Goal: Task Accomplishment & Management: Use online tool/utility

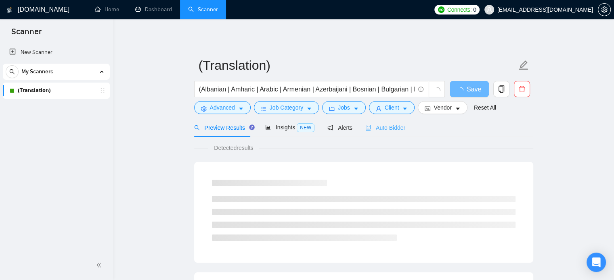
click at [380, 122] on div "Auto Bidder" at bounding box center [385, 127] width 40 height 19
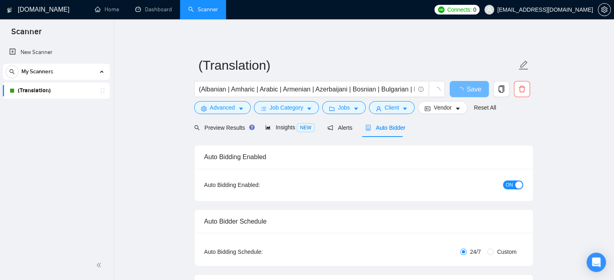
checkbox input "true"
click at [510, 182] on span "ON" at bounding box center [508, 185] width 7 height 9
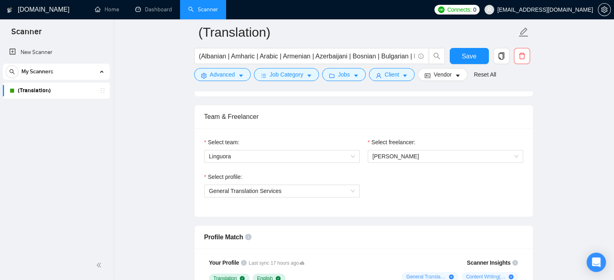
scroll to position [387, 0]
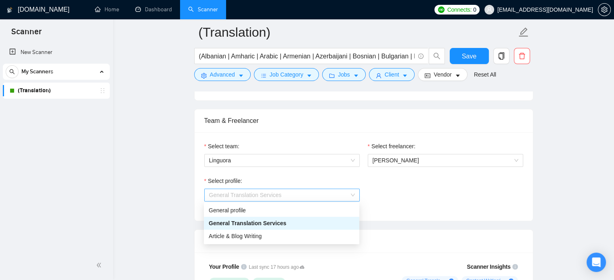
click at [265, 197] on span "General Translation Services" at bounding box center [245, 195] width 73 height 6
click at [249, 213] on div "General profile" at bounding box center [282, 210] width 146 height 9
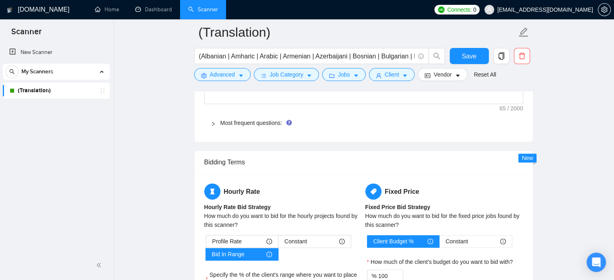
scroll to position [1226, 0]
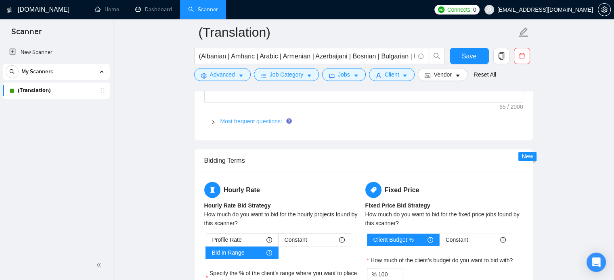
click at [244, 122] on link "Most frequent questions:" at bounding box center [251, 121] width 62 height 6
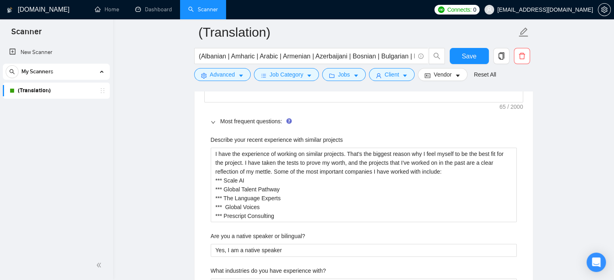
click at [183, 179] on main "(Translation) (Albanian | Amharic | Arabic | Armenian | Azerbaijani | Bosnian |…" at bounding box center [363, 270] width 475 height 2929
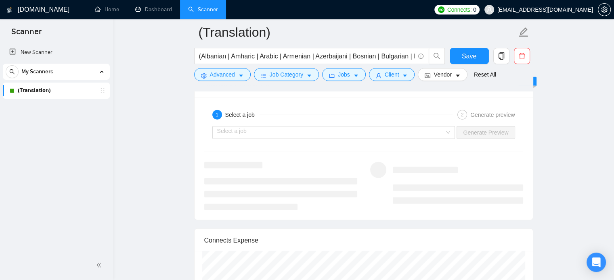
scroll to position [2097, 0]
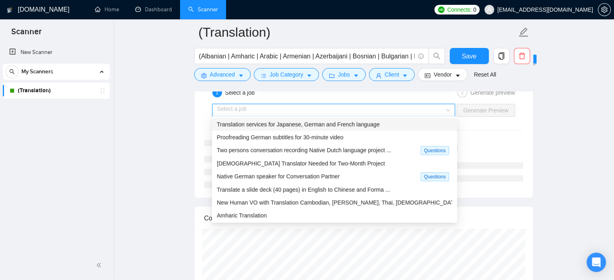
click at [262, 109] on input "search" at bounding box center [330, 110] width 227 height 12
click at [265, 187] on span "Translate a slide deck (40 pages) in English to Chinese and Forma ..." at bounding box center [303, 190] width 173 height 6
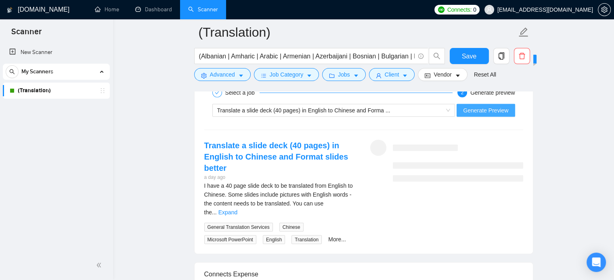
click at [474, 110] on span "Generate Preview" at bounding box center [485, 110] width 45 height 9
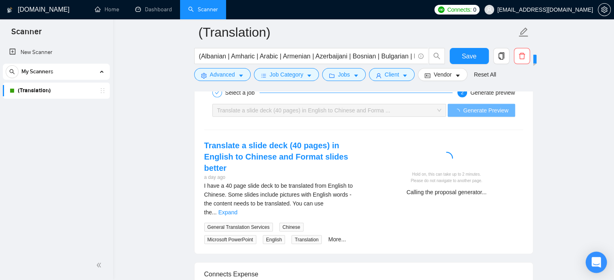
click at [602, 263] on div "Open Intercom Messenger" at bounding box center [595, 262] width 21 height 21
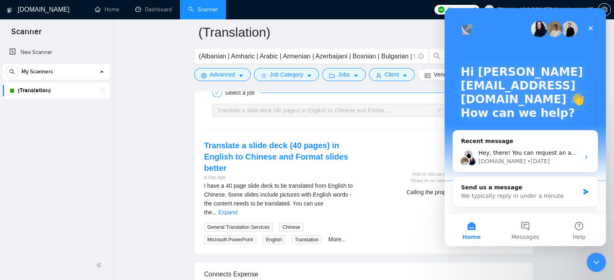
scroll to position [0, 0]
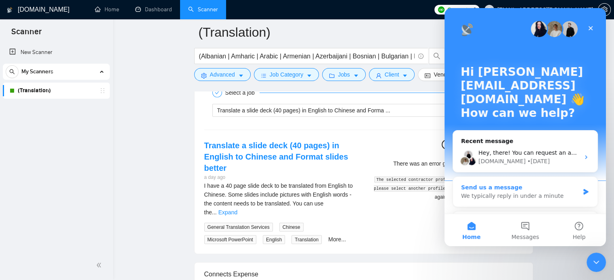
click at [527, 178] on div "Send us a message We typically reply in under a minute" at bounding box center [525, 192] width 144 height 30
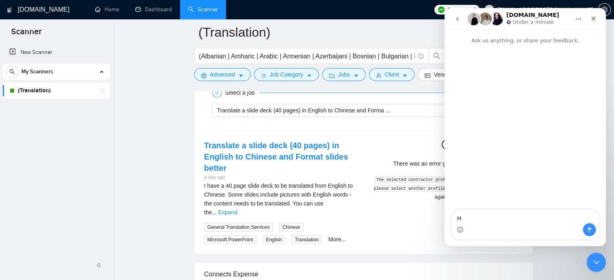
type textarea "Hi"
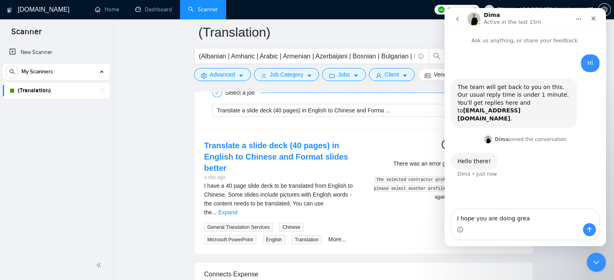
type textarea "I hope you are doing great"
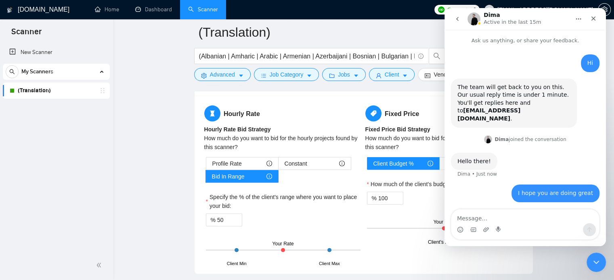
scroll to position [1791, 0]
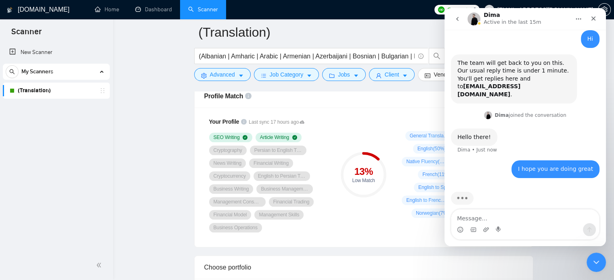
scroll to position [516, 0]
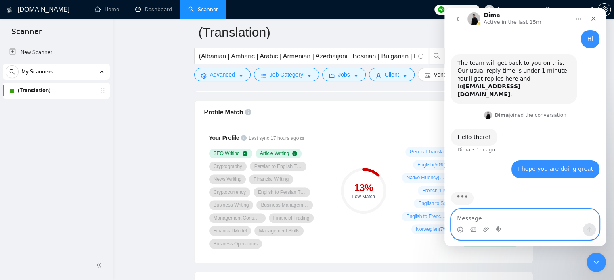
click at [490, 212] on textarea "Message…" at bounding box center [525, 217] width 148 height 14
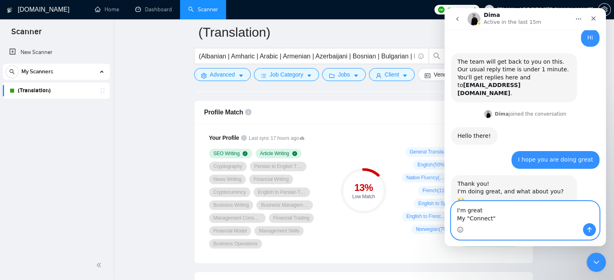
scroll to position [33, 0]
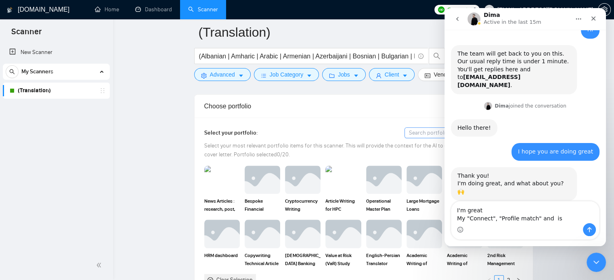
scroll to position [694, 0]
click at [242, 105] on div "Choose portfolio" at bounding box center [363, 106] width 319 height 23
copy div "portfolio"
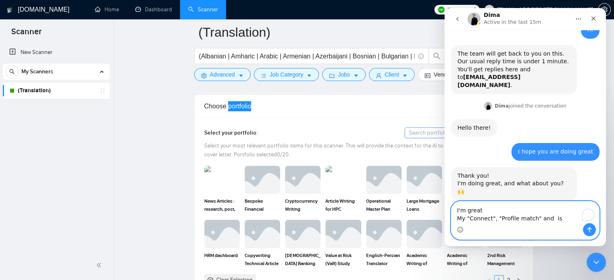
click at [545, 217] on textarea "I'm great My "Connect", "Profile match" and is" at bounding box center [525, 213] width 148 height 22
click at [571, 221] on textarea "I'm great My "Connect", "Profile match", and "portfolio" is" at bounding box center [525, 213] width 148 height 22
click at [573, 221] on textarea "I'm great My "Connect", "Profile match", and "portfolio" is" at bounding box center [525, 213] width 148 height 22
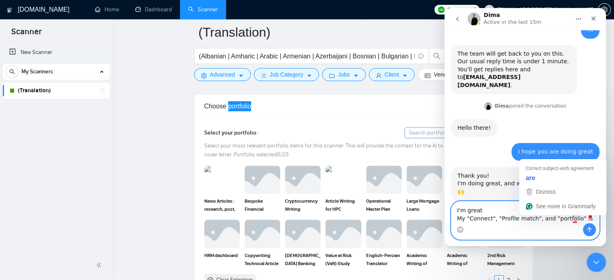
click at [573, 221] on textarea "I'm great My "Connect", "Profile match", and "portfolio" is" at bounding box center [525, 213] width 148 height 22
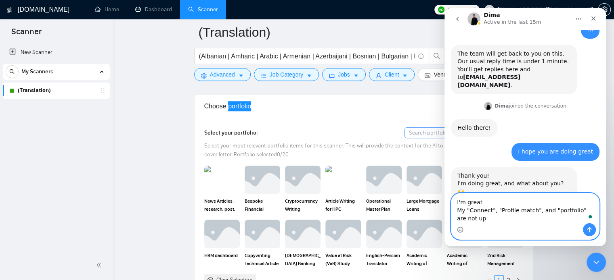
scroll to position [42, 0]
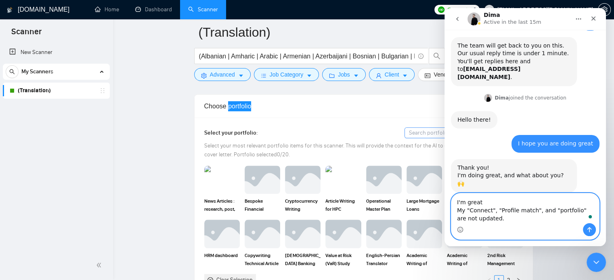
type textarea "I'm great My "Connect", "Profile match", and "portfolio" are not updated."
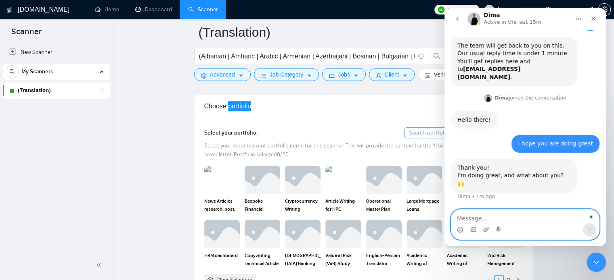
scroll to position [65, 0]
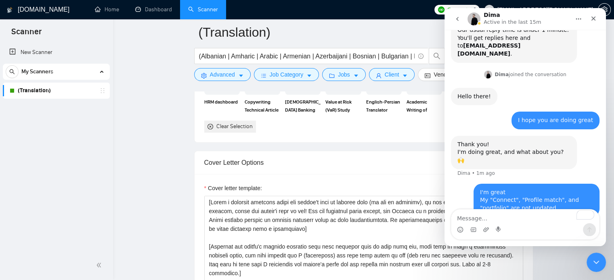
scroll to position [855, 0]
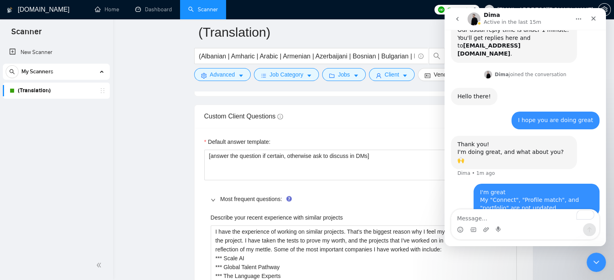
scroll to position [1194, 0]
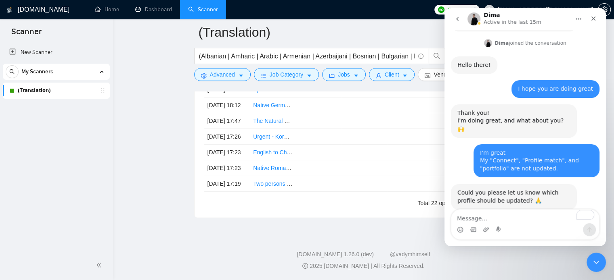
scroll to position [97, 0]
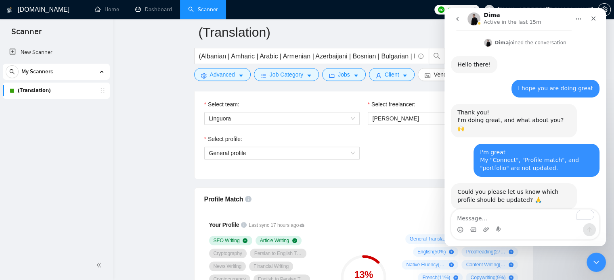
scroll to position [422, 0]
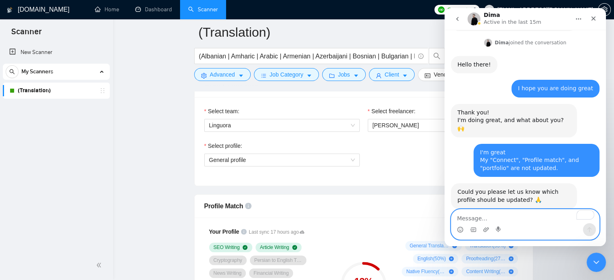
click at [491, 221] on textarea "To enrich screen reader interactions, please activate Accessibility in Grammarl…" at bounding box center [525, 217] width 148 height 14
type textarea ""General profile" please"
click at [588, 230] on icon "Send a message…" at bounding box center [589, 230] width 6 height 6
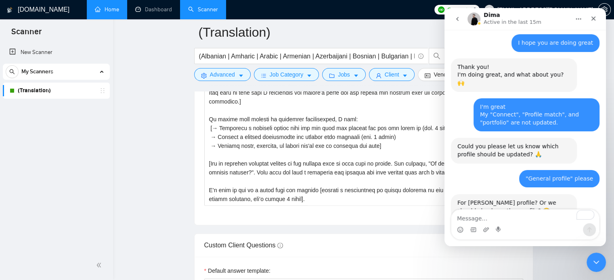
scroll to position [153, 0]
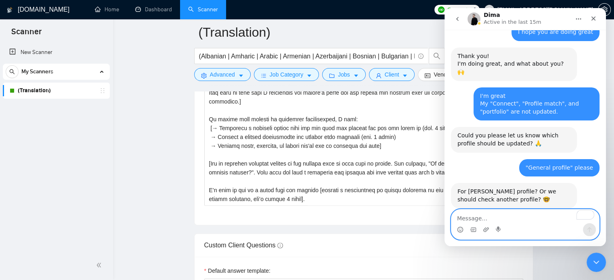
click at [487, 219] on textarea "To enrich screen reader interactions, please activate Accessibility in Grammarl…" at bounding box center [525, 217] width 148 height 14
type textarea "Yes, for "Givi Jorjadze" profile"
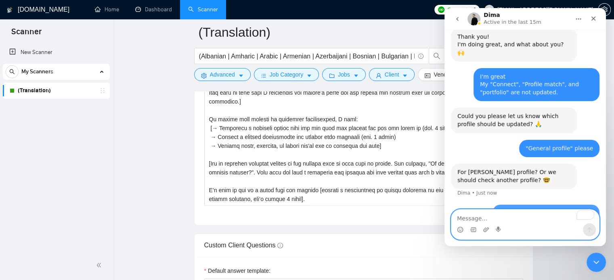
scroll to position [177, 0]
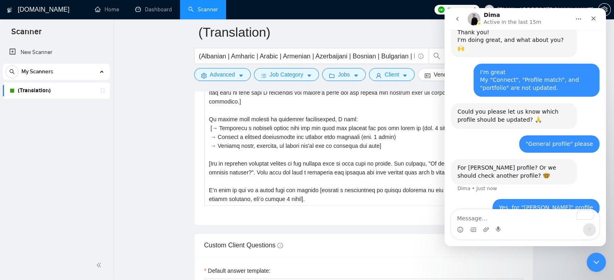
click at [265, 153] on textarea "Cover letter template:" at bounding box center [363, 115] width 319 height 182
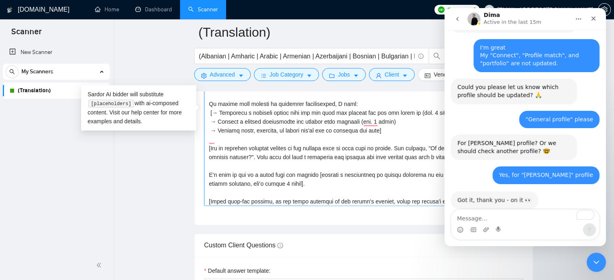
scroll to position [201, 0]
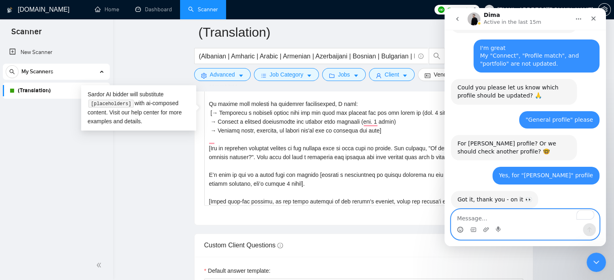
click at [459, 232] on icon "Emoji picker" at bounding box center [460, 230] width 6 height 6
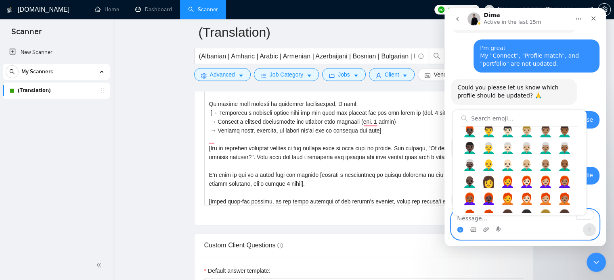
scroll to position [807, 0]
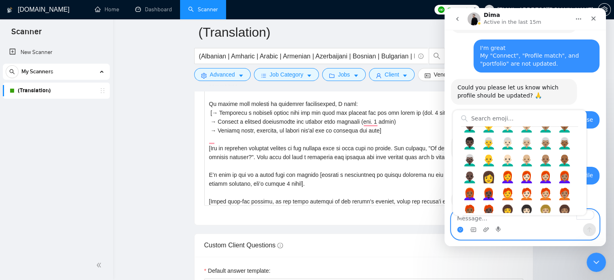
click at [486, 118] on input "Search emoji…" at bounding box center [519, 119] width 117 height 16
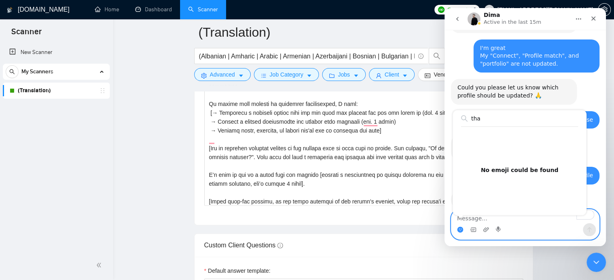
scroll to position [0, 0]
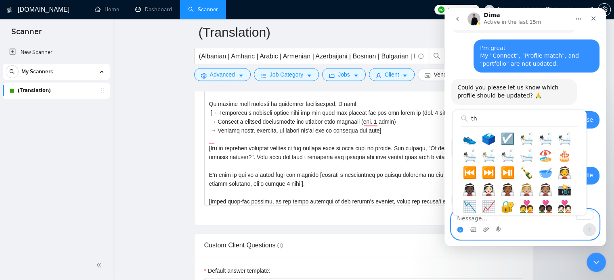
type input "t"
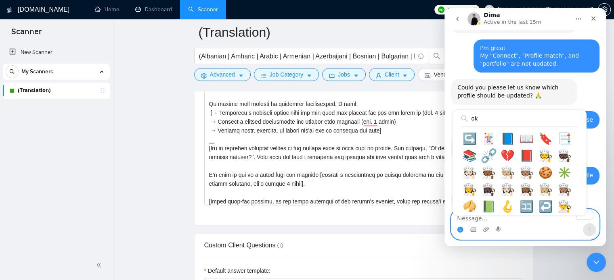
type input "o"
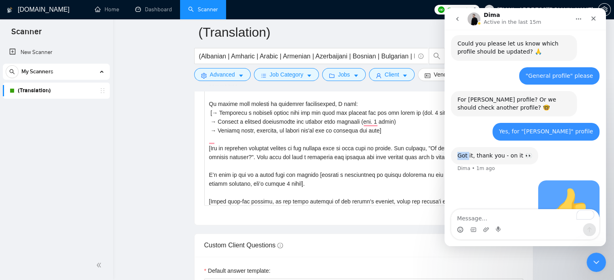
click at [472, 149] on div "Hi givijorjadze@yahoo.com • 10m ago The team will get back to you on this. Our …" at bounding box center [525, 25] width 148 height 433
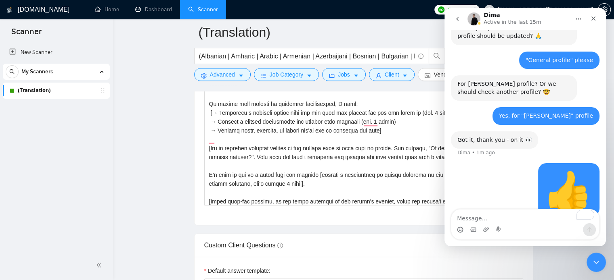
click at [472, 163] on div "👍 • Just now" at bounding box center [525, 194] width 148 height 63
click at [582, 18] on button "Home" at bounding box center [577, 18] width 15 height 15
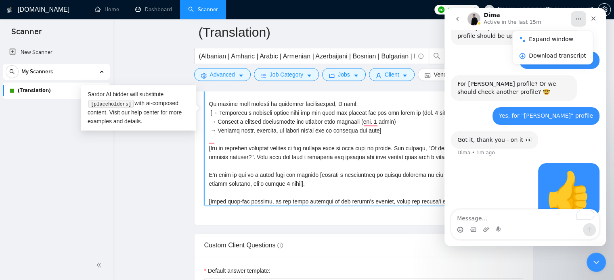
click at [283, 162] on textarea "Cover letter template:" at bounding box center [363, 115] width 319 height 182
click at [268, 138] on textarea "Cover letter template:" at bounding box center [363, 115] width 319 height 182
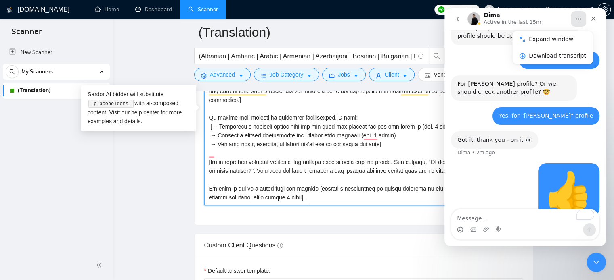
click at [228, 147] on textarea "Cover letter template:" at bounding box center [363, 115] width 319 height 182
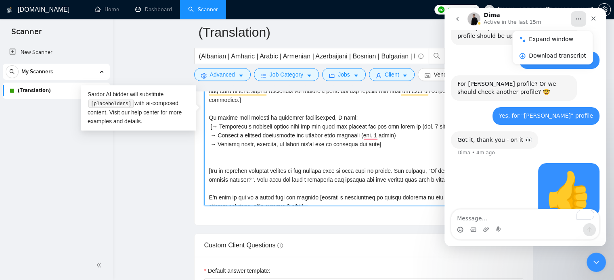
paste textarea "I have the experience of working on similar projects. That's the biggest reason…"
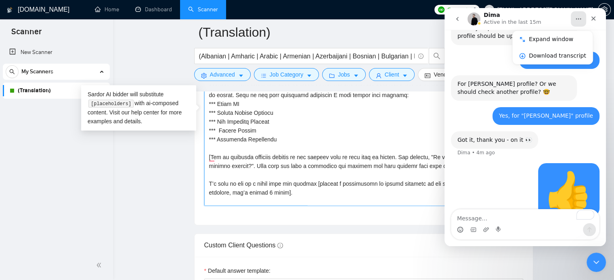
scroll to position [86, 0]
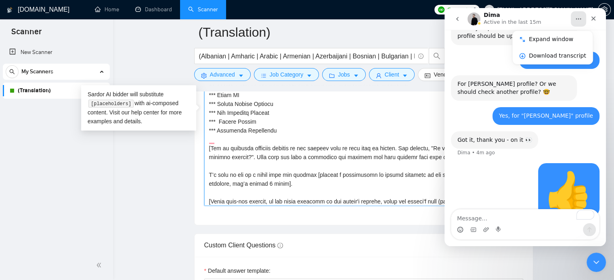
type textarea "[Write a personal greeting using the client's name or company name (if any is p…"
drag, startPoint x: 239, startPoint y: 120, endPoint x: 233, endPoint y: 121, distance: 5.7
click at [233, 121] on textarea "Cover letter template:" at bounding box center [363, 115] width 319 height 182
click at [250, 124] on textarea "Cover letter template:" at bounding box center [363, 115] width 319 height 182
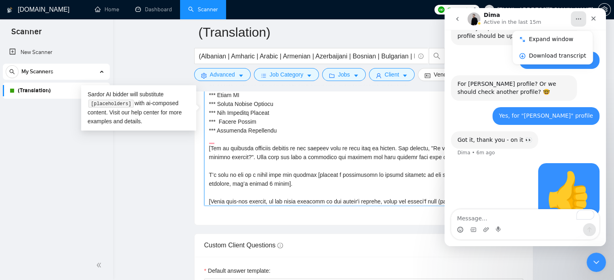
click at [279, 111] on textarea "Cover letter template:" at bounding box center [363, 115] width 319 height 182
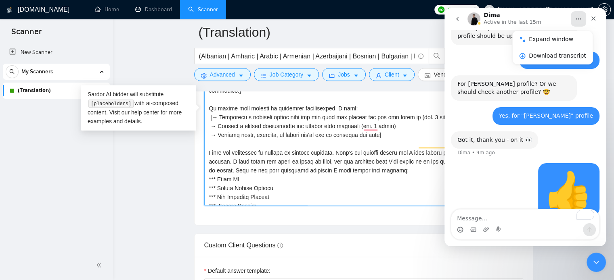
scroll to position [2, 0]
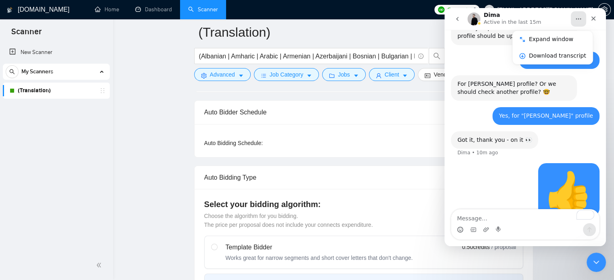
scroll to position [0, 0]
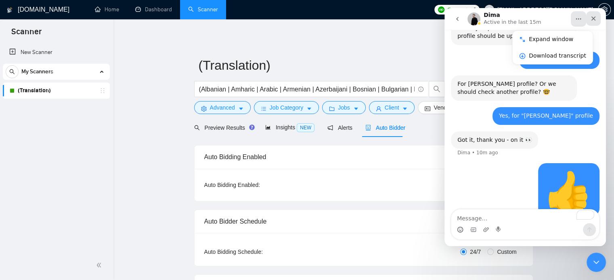
click at [592, 20] on icon "Close" at bounding box center [593, 18] width 6 height 6
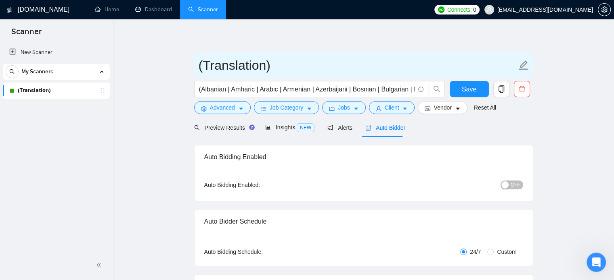
scroll to position [261, 0]
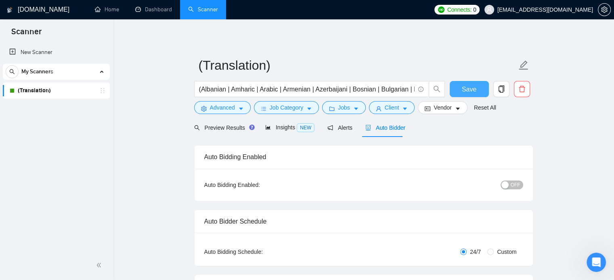
click at [467, 90] on span "Save" at bounding box center [468, 89] width 15 height 10
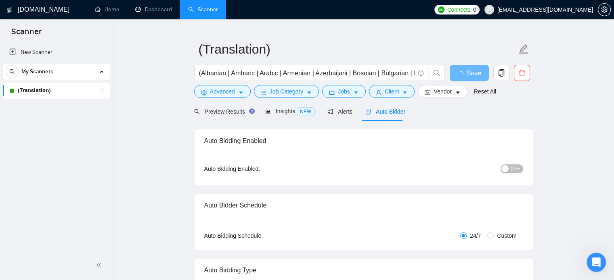
scroll to position [48, 0]
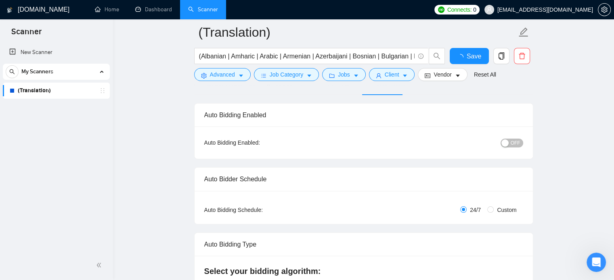
checkbox input "true"
click at [520, 146] on button "OFF" at bounding box center [511, 143] width 23 height 9
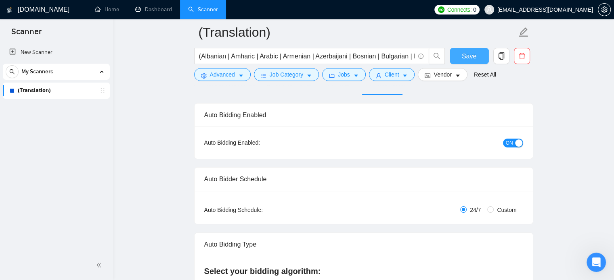
click at [468, 58] on span "Save" at bounding box center [468, 56] width 15 height 10
checkbox input "true"
click at [468, 58] on span "Save" at bounding box center [468, 56] width 15 height 10
checkbox input "true"
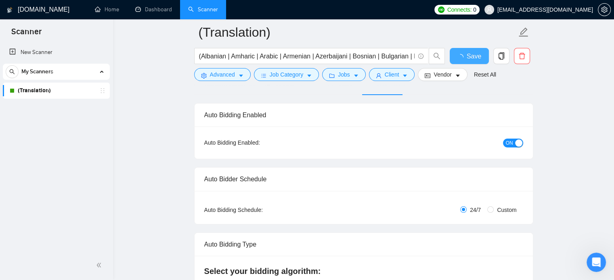
checkbox input "true"
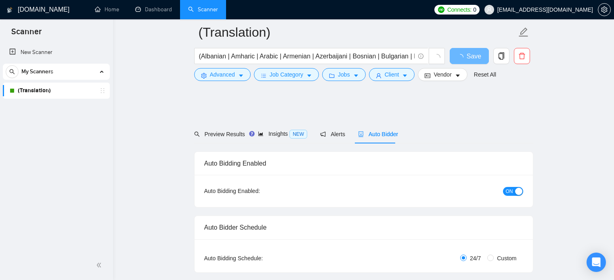
scroll to position [48, 0]
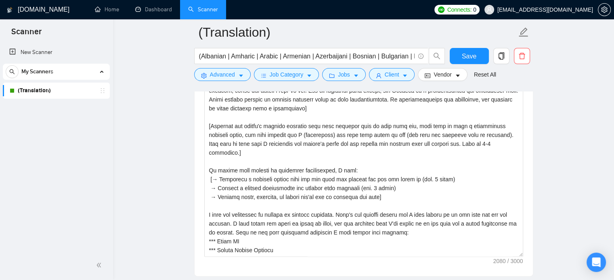
scroll to position [984, 0]
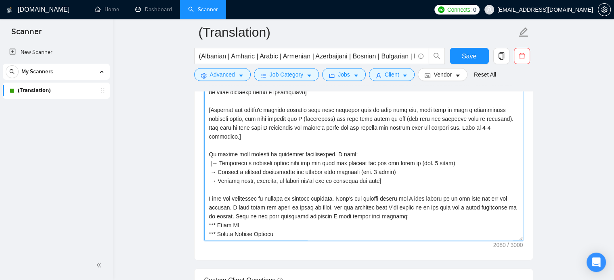
click at [278, 190] on textarea "Cover letter template:" at bounding box center [363, 150] width 319 height 182
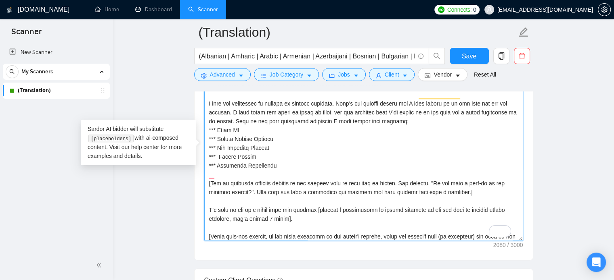
scroll to position [95, 0]
click at [172, 192] on main "(Translation) (Albanian | Amharic | Arabic | Armenian | Azerbaijani | Bosnian |…" at bounding box center [363, 268] width 475 height 2440
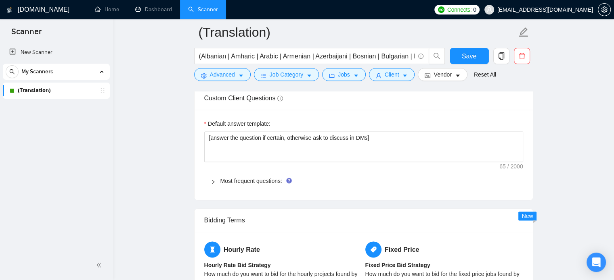
scroll to position [1162, 0]
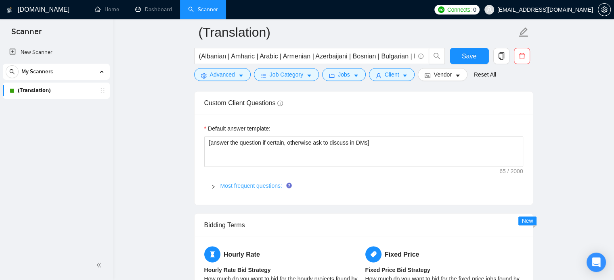
click at [271, 186] on link "Most frequent questions:" at bounding box center [251, 186] width 62 height 6
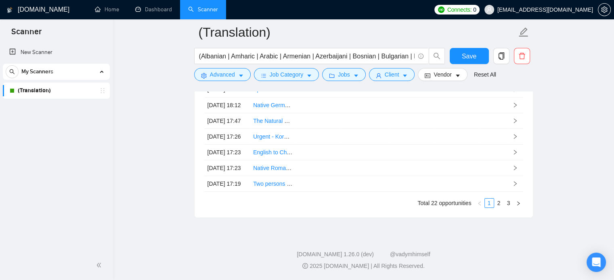
scroll to position [95, 0]
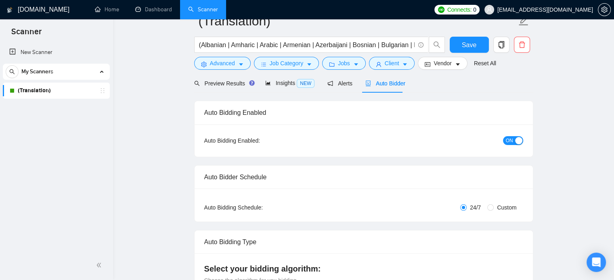
scroll to position [0, 0]
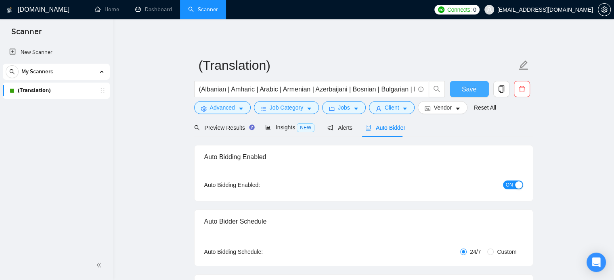
click at [471, 91] on span "Save" at bounding box center [468, 89] width 15 height 10
checkbox input "true"
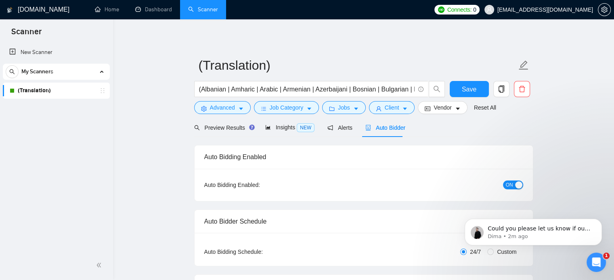
click at [593, 255] on div "Open Intercom Messenger" at bounding box center [595, 262] width 27 height 27
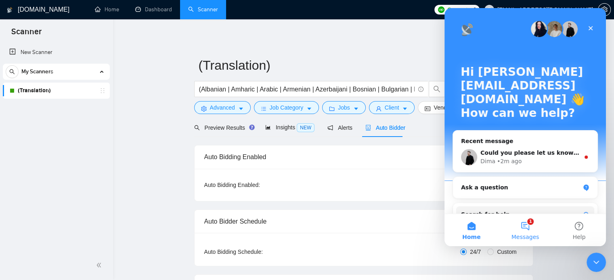
click at [532, 225] on button "1 Messages" at bounding box center [525, 230] width 54 height 32
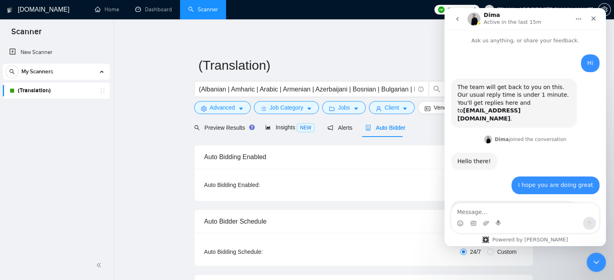
scroll to position [24, 0]
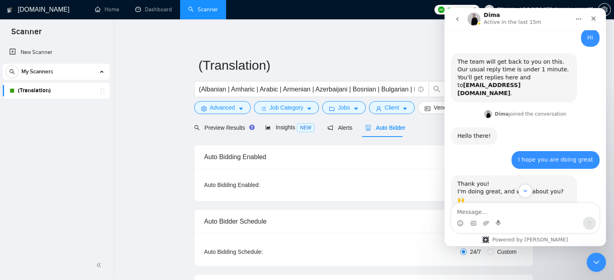
click at [571, 190] on div "Intercom messenger" at bounding box center [524, 191] width 161 height 14
click at [522, 189] on icon "Scroll to bottom" at bounding box center [524, 191] width 7 height 7
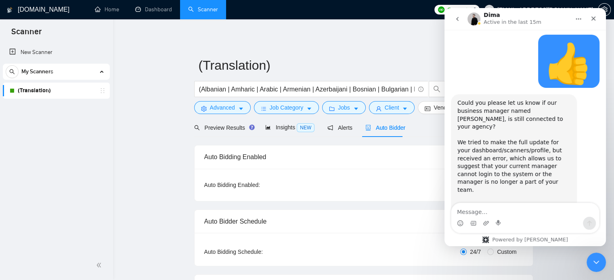
scroll to position [386, 0]
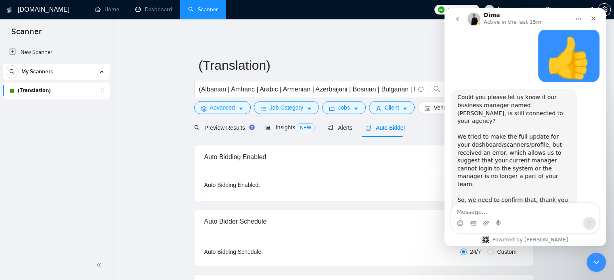
click at [110, 7] on link "Home" at bounding box center [107, 9] width 24 height 7
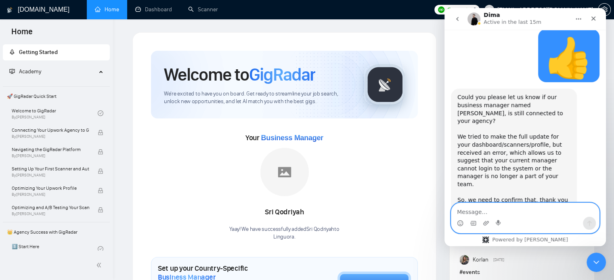
click at [472, 215] on textarea "Message…" at bounding box center [525, 210] width 148 height 14
type textarea "U"
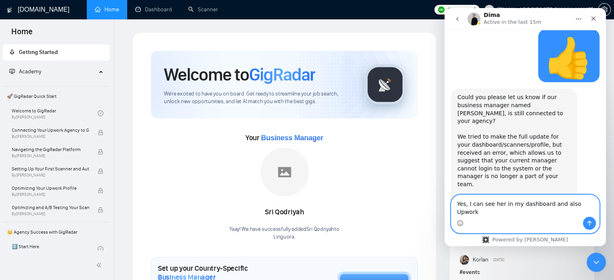
type textarea "Yes, I can see her in my dashboard and also Upwork"
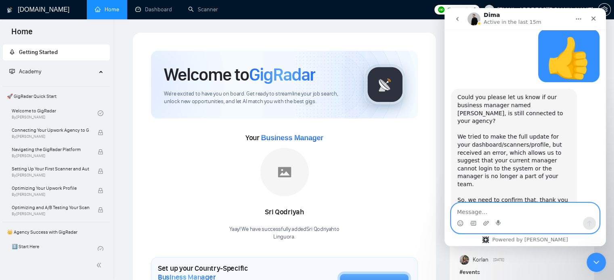
scroll to position [418, 0]
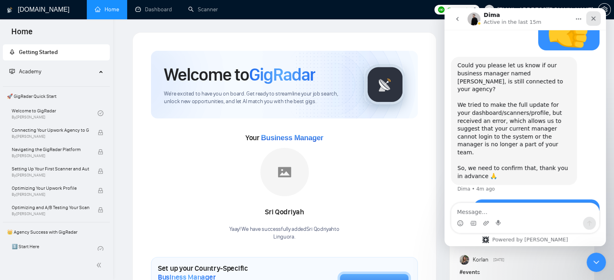
click at [597, 17] on div "Close" at bounding box center [593, 18] width 15 height 15
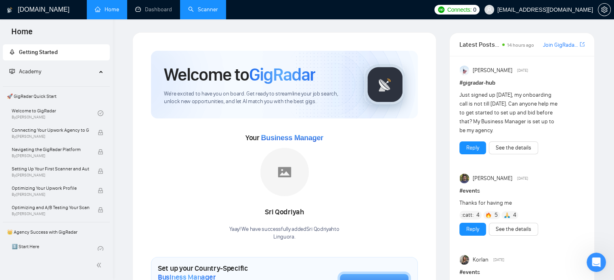
click at [202, 6] on link "Scanner" at bounding box center [203, 9] width 30 height 7
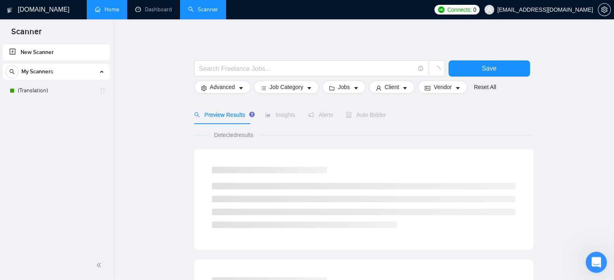
click at [595, 259] on icon "Open Intercom Messenger" at bounding box center [594, 261] width 13 height 13
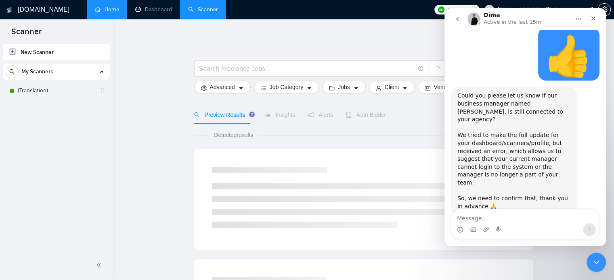
scroll to position [411, 0]
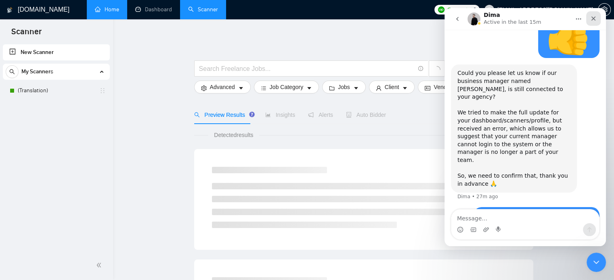
click at [591, 19] on icon "Close" at bounding box center [593, 18] width 6 height 6
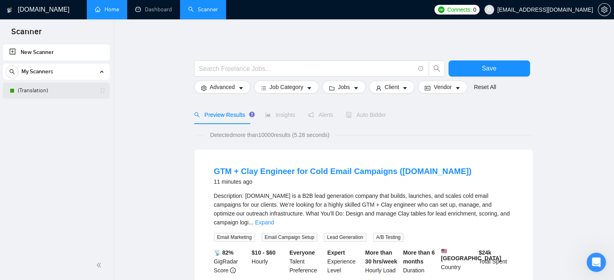
click at [19, 89] on link "(Translation)" at bounding box center [56, 91] width 77 height 16
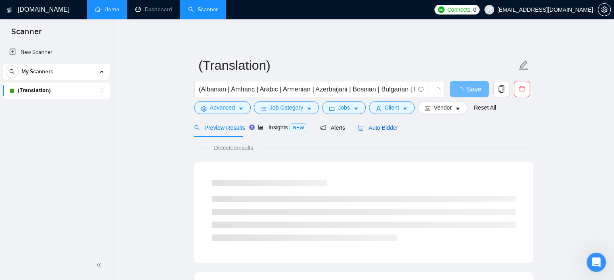
click at [386, 125] on span "Auto Bidder" at bounding box center [378, 128] width 40 height 6
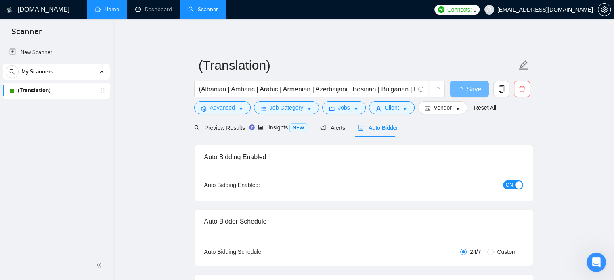
checkbox input "true"
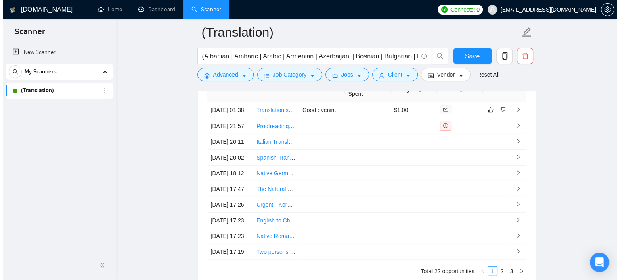
scroll to position [2177, 0]
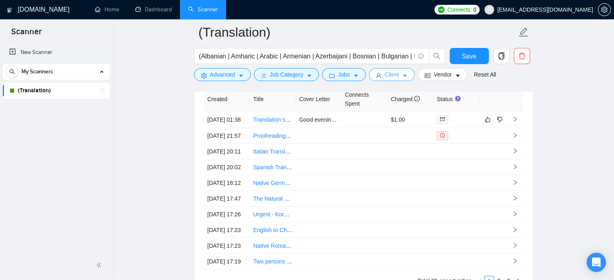
click at [391, 75] on span "Client" at bounding box center [391, 74] width 15 height 9
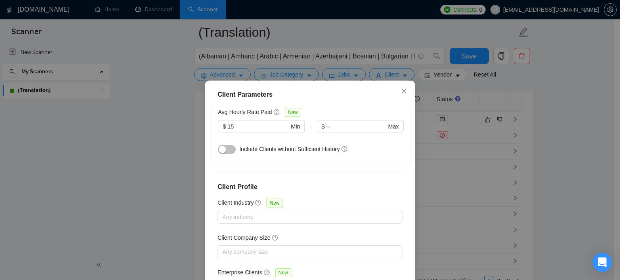
scroll to position [307, 0]
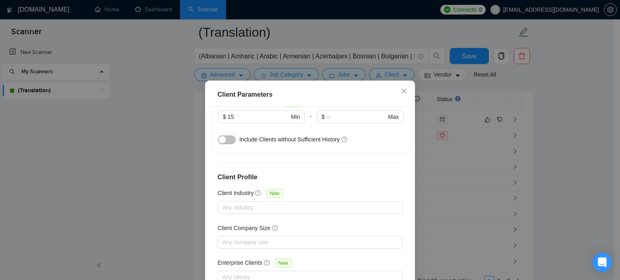
click at [552, 111] on div "Client Parameters Client Location Include Client Countries Select Exclude Clien…" at bounding box center [310, 140] width 620 height 280
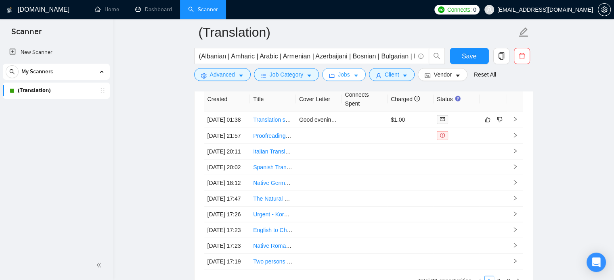
click at [346, 73] on span "Jobs" at bounding box center [344, 74] width 12 height 9
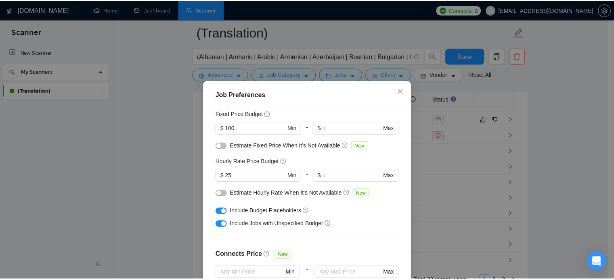
scroll to position [0, 0]
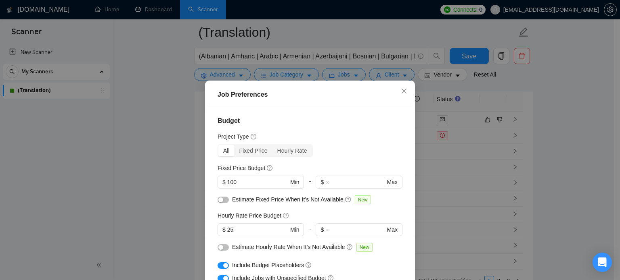
click at [572, 106] on div "Job Preferences Budget Project Type All Fixed Price Hourly Rate Fixed Price Bud…" at bounding box center [310, 140] width 620 height 280
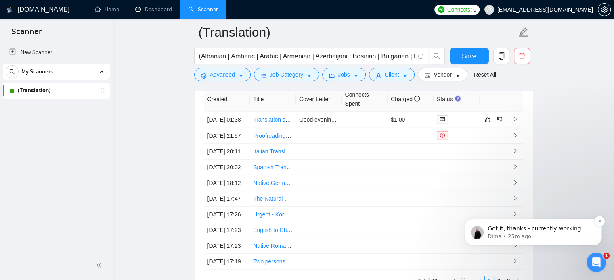
click at [545, 228] on p "Got it, thanks - currently working on it, not sure why we cannot update these d…" at bounding box center [539, 229] width 104 height 8
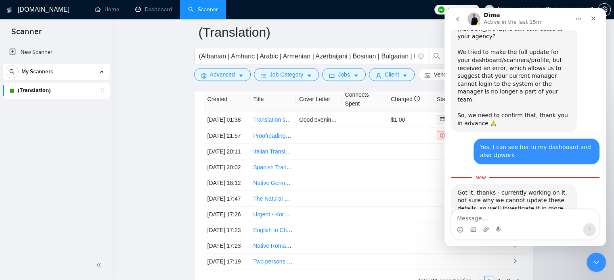
scroll to position [473, 0]
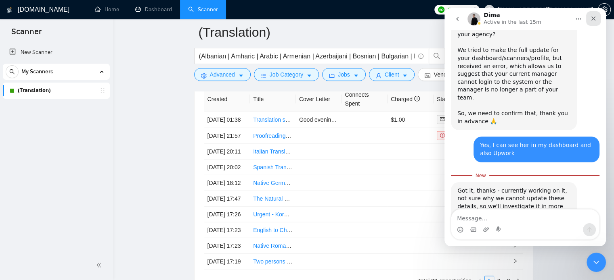
click at [595, 17] on icon "Close" at bounding box center [593, 18] width 6 height 6
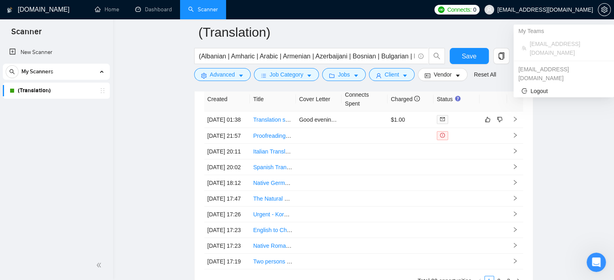
scroll to position [459, 0]
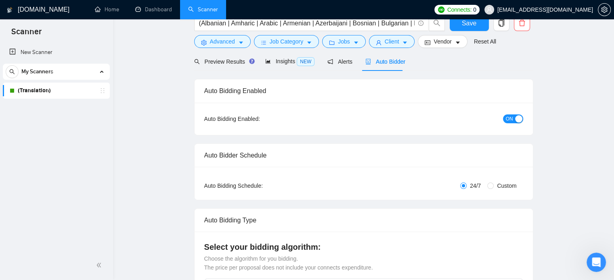
scroll to position [0, 0]
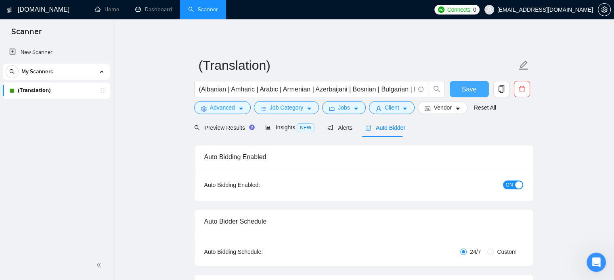
click at [466, 88] on span "Save" at bounding box center [468, 89] width 15 height 10
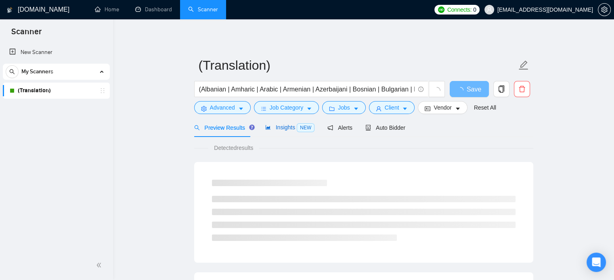
click at [284, 126] on span "Insights NEW" at bounding box center [289, 127] width 49 height 6
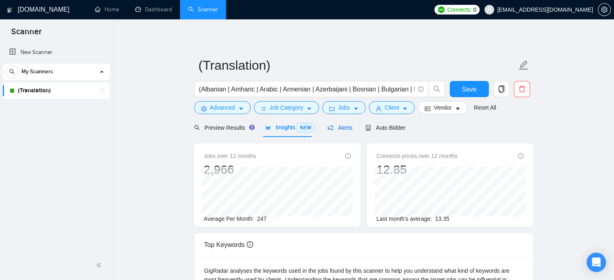
click at [342, 128] on span "Alerts" at bounding box center [339, 128] width 25 height 6
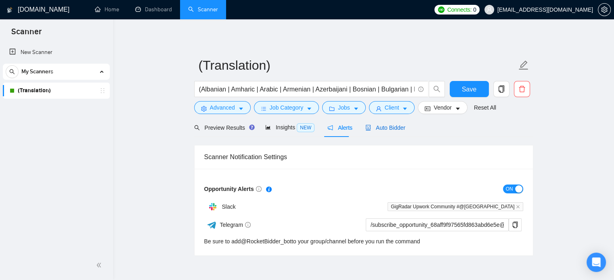
click at [389, 128] on span "Auto Bidder" at bounding box center [385, 128] width 40 height 6
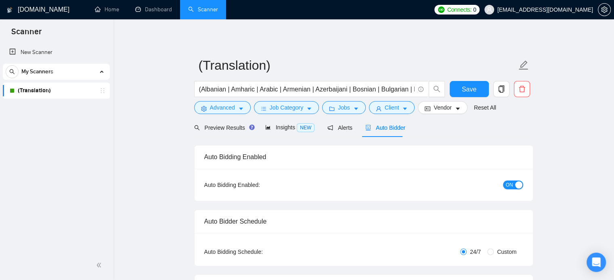
checkbox input "true"
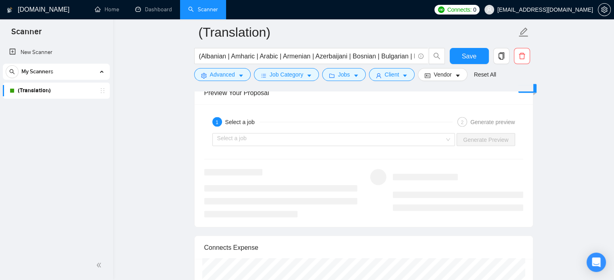
scroll to position [1597, 0]
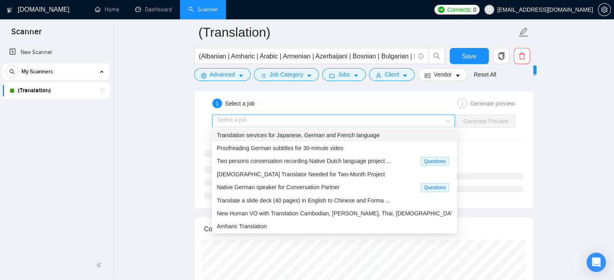
click at [369, 118] on input "search" at bounding box center [330, 121] width 227 height 12
click at [320, 184] on span "Native German speaker for Conversation Partner" at bounding box center [278, 187] width 123 height 6
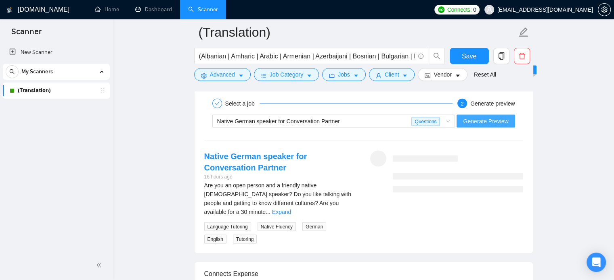
click at [474, 123] on span "Generate Preview" at bounding box center [485, 121] width 45 height 9
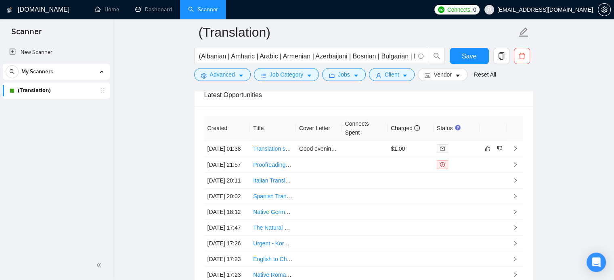
scroll to position [2178, 0]
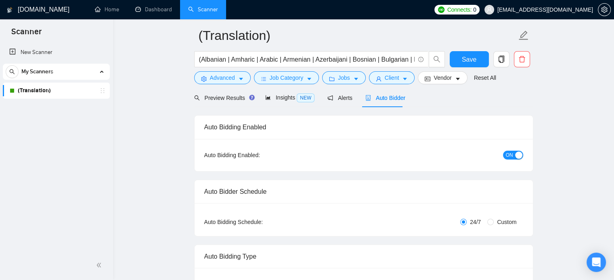
scroll to position [0, 0]
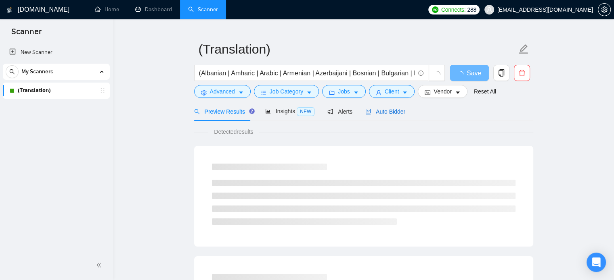
click at [383, 114] on span "Auto Bidder" at bounding box center [385, 112] width 40 height 6
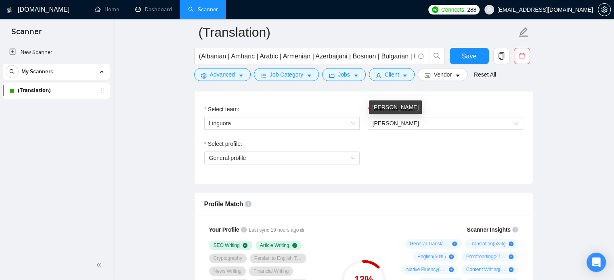
scroll to position [419, 0]
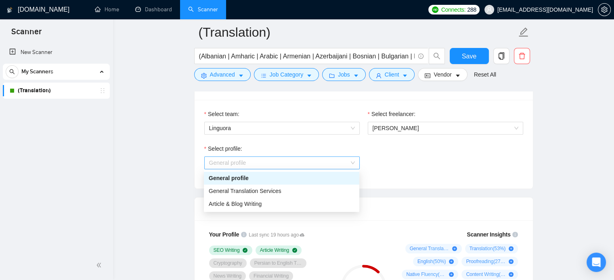
click at [306, 158] on span "General profile" at bounding box center [282, 163] width 146 height 12
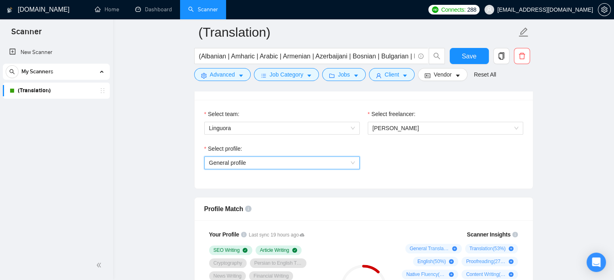
click at [306, 158] on span "General profile" at bounding box center [282, 163] width 146 height 12
click at [304, 128] on span "Linguora" at bounding box center [282, 128] width 146 height 12
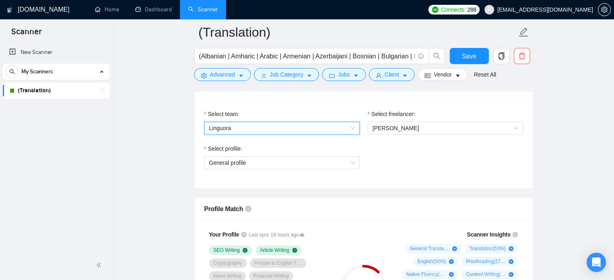
click at [304, 128] on span "Linguora" at bounding box center [282, 128] width 146 height 12
click at [399, 125] on span "Givi Jorjadze" at bounding box center [395, 128] width 46 height 6
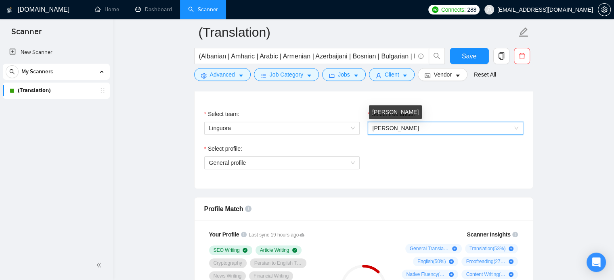
click at [399, 125] on span "Givi Jorjadze" at bounding box center [395, 128] width 46 height 6
click at [398, 153] on div "Select profile: General profile" at bounding box center [363, 161] width 327 height 35
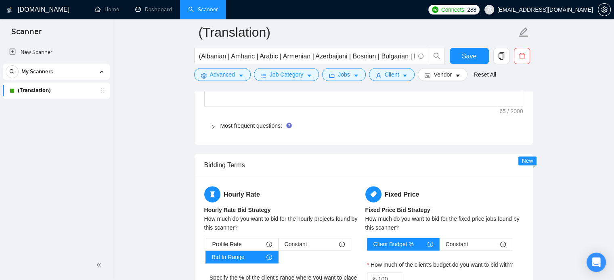
scroll to position [1242, 0]
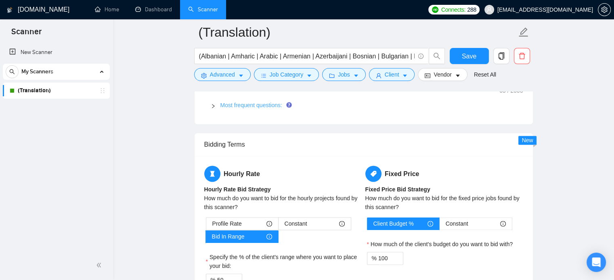
click at [263, 105] on link "Most frequent questions:" at bounding box center [251, 105] width 62 height 6
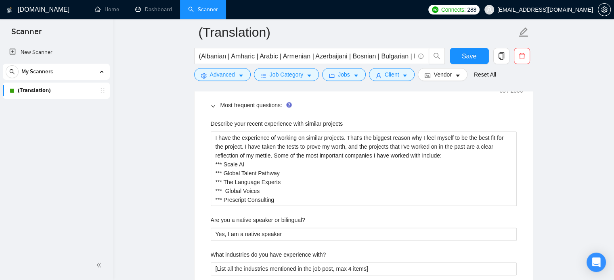
click at [173, 157] on main "(Translation) (Albanian | Amharic | Arabic | Armenian | Azerbaijani | Bosnian |…" at bounding box center [363, 254] width 475 height 2929
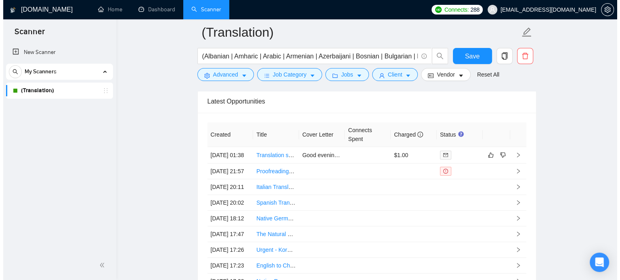
scroll to position [2646, 0]
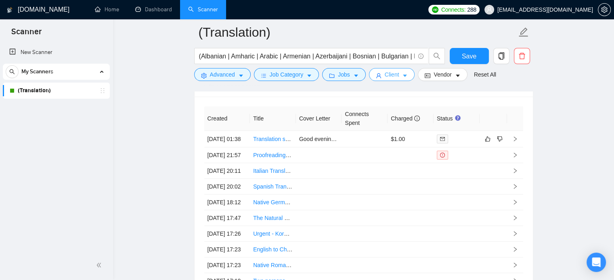
click at [384, 75] on span "Client" at bounding box center [391, 74] width 15 height 9
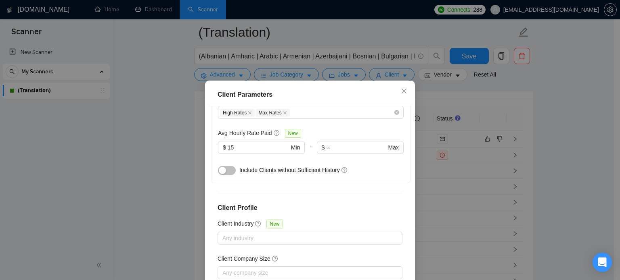
scroll to position [290, 0]
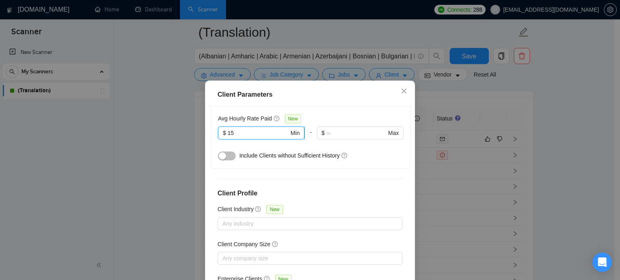
click at [246, 135] on input "15" at bounding box center [257, 133] width 61 height 9
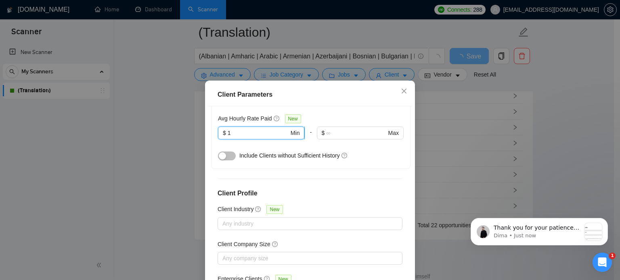
scroll to position [0, 0]
type input "10"
click at [504, 230] on p "Thank you for your patience 🙏 We found that previously, you had 4 sub-teams fro…" at bounding box center [536, 228] width 87 height 8
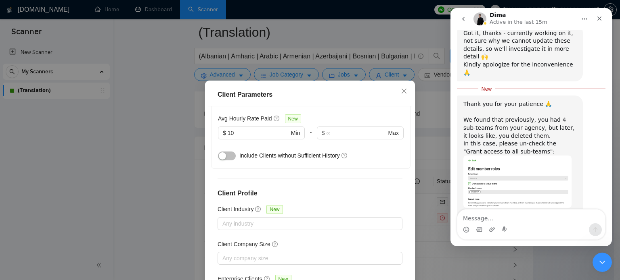
scroll to position [619, 0]
click at [530, 154] on img "Dima says…" at bounding box center [517, 180] width 108 height 52
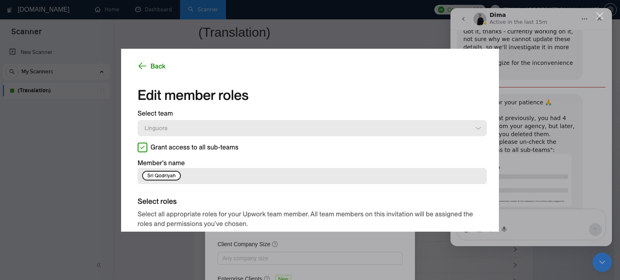
click at [603, 177] on div "Intercom messenger" at bounding box center [310, 140] width 620 height 280
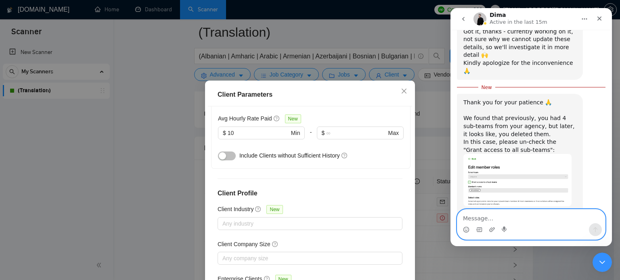
click at [510, 222] on textarea "Message…" at bounding box center [531, 217] width 148 height 14
type textarea "ok, just a sec"
click at [598, 231] on icon "Send a message…" at bounding box center [595, 230] width 6 height 6
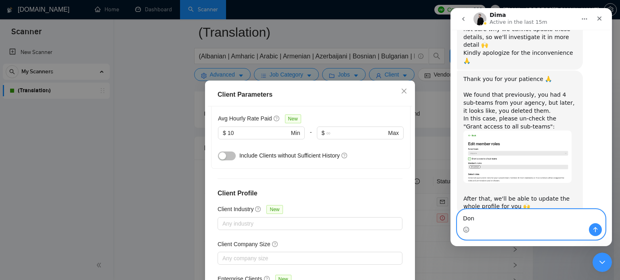
type textarea "Done"
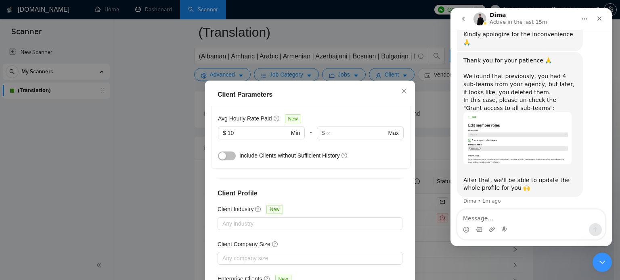
click at [387, 196] on h4 "Client Profile" at bounding box center [309, 194] width 185 height 10
click at [597, 18] on icon "Close" at bounding box center [599, 18] width 6 height 6
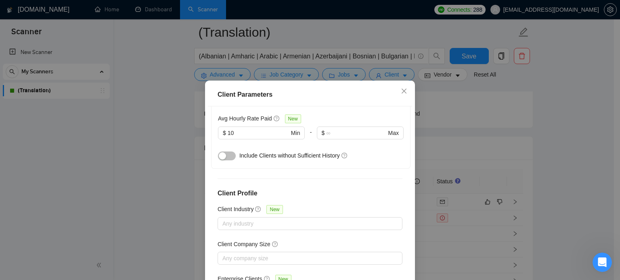
scroll to position [58, 0]
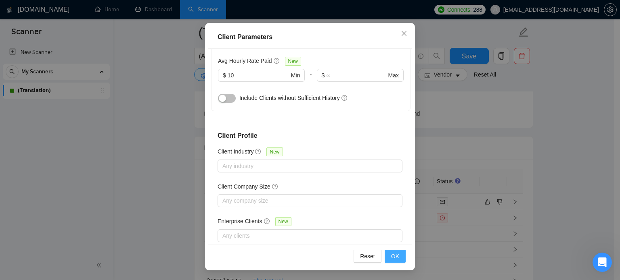
click at [391, 257] on span "OK" at bounding box center [395, 256] width 8 height 9
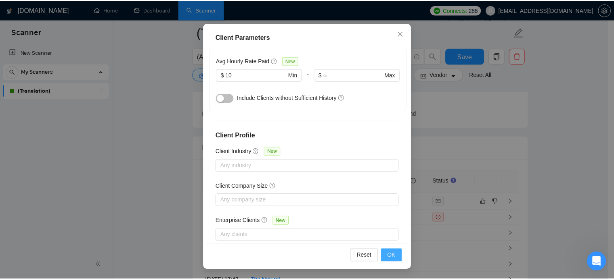
scroll to position [25, 0]
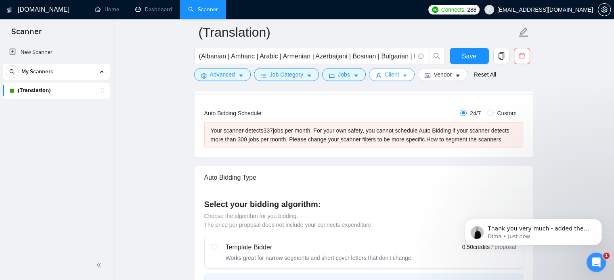
scroll to position [679, 0]
click at [507, 229] on p "Thank you very much - added these details for our dev team 🙏" at bounding box center [539, 229] width 104 height 8
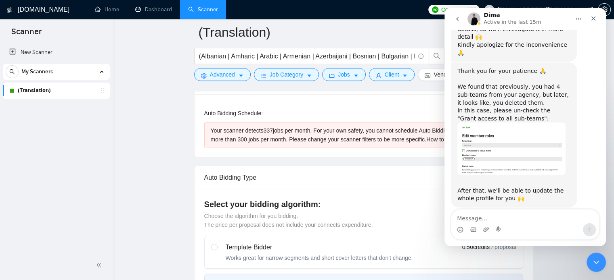
scroll to position [693, 0]
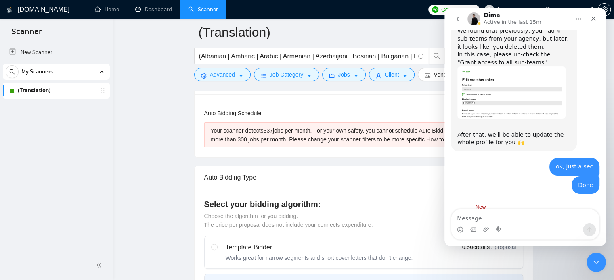
click at [474, 217] on textarea "Message…" at bounding box center [525, 217] width 148 height 14
type textarea "Thanks, still waiting then"
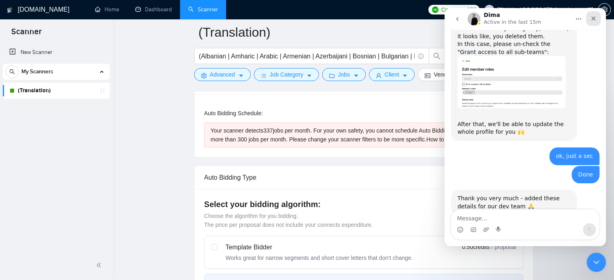
click at [593, 19] on icon "Close" at bounding box center [593, 19] width 4 height 4
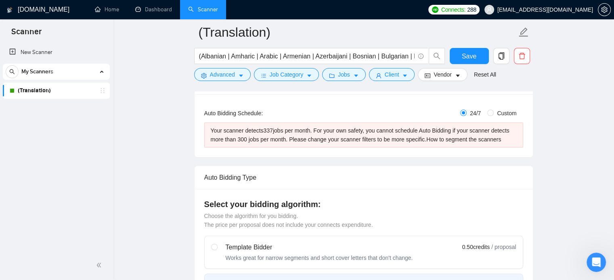
click at [364, 120] on div "Your scanner detects 337 jobs per month. For your own safety, you cannot schedu…" at bounding box center [363, 133] width 319 height 30
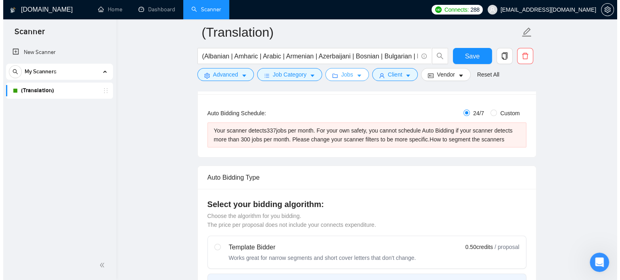
scroll to position [735, 0]
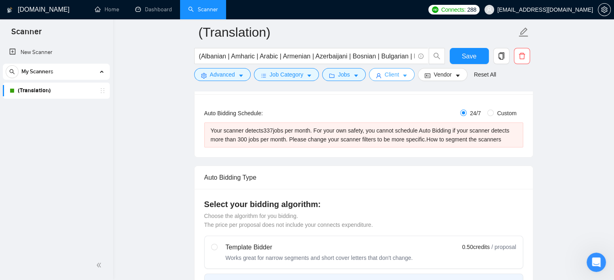
click at [380, 79] on button "Client" at bounding box center [392, 74] width 46 height 13
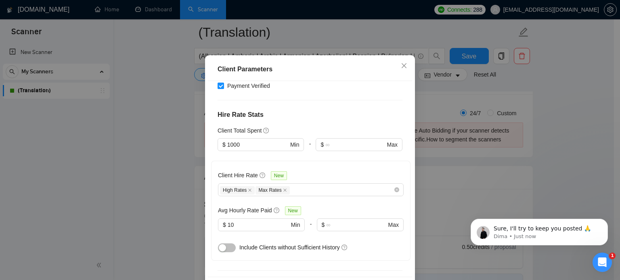
scroll to position [728, 0]
click at [526, 234] on p "Dima • Just now" at bounding box center [545, 236] width 104 height 7
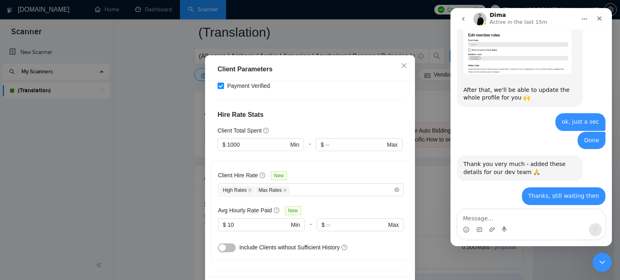
scroll to position [741, 0]
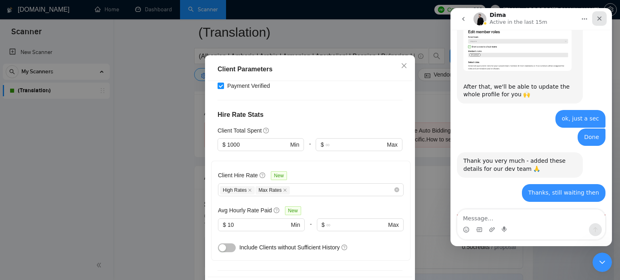
click at [601, 20] on icon "Close" at bounding box center [599, 18] width 6 height 6
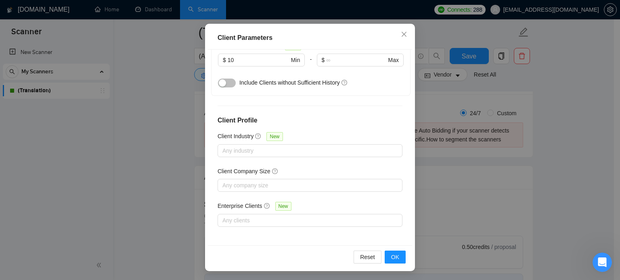
scroll to position [58, 0]
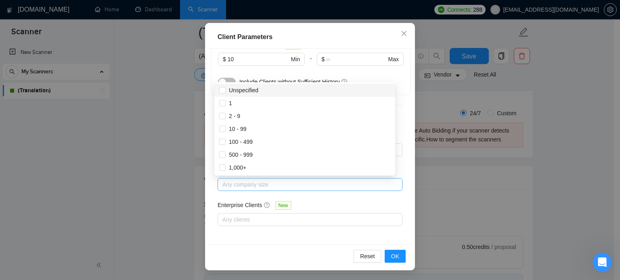
click at [254, 178] on div "Any company size" at bounding box center [309, 184] width 185 height 13
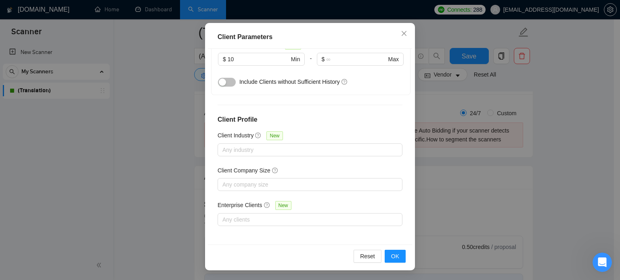
click at [208, 162] on div "Client Location Include Client Countries Select Exclude Client Countries Select…" at bounding box center [310, 147] width 204 height 196
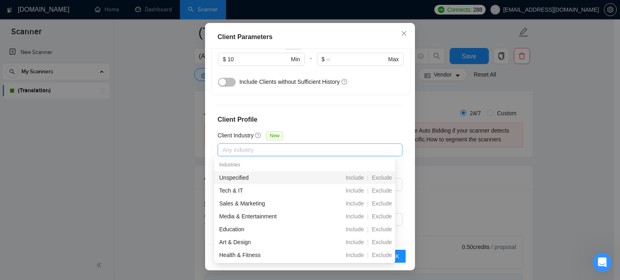
click at [242, 151] on div at bounding box center [305, 150] width 173 height 10
click at [252, 103] on div "Client Location Include Client Countries Select Exclude Client Countries Select…" at bounding box center [310, 147] width 204 height 196
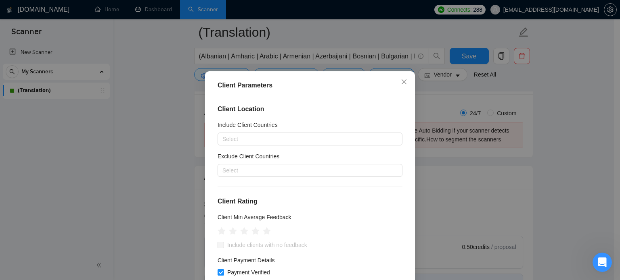
scroll to position [0, 0]
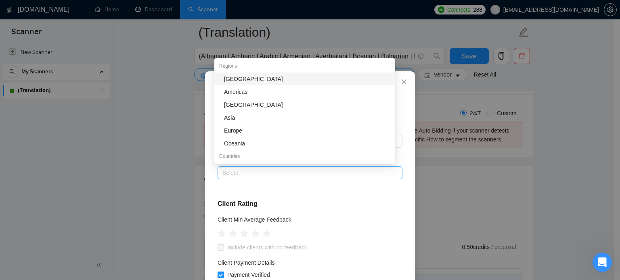
click at [286, 170] on div at bounding box center [305, 173] width 173 height 10
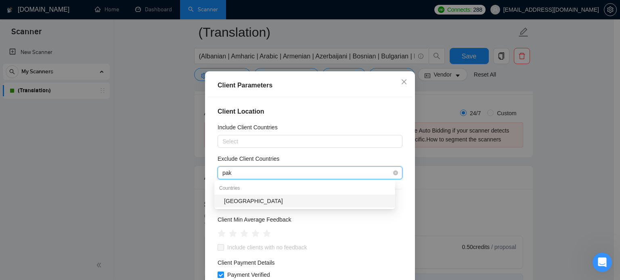
type input "paki"
click at [248, 202] on div "[GEOGRAPHIC_DATA]" at bounding box center [307, 201] width 166 height 9
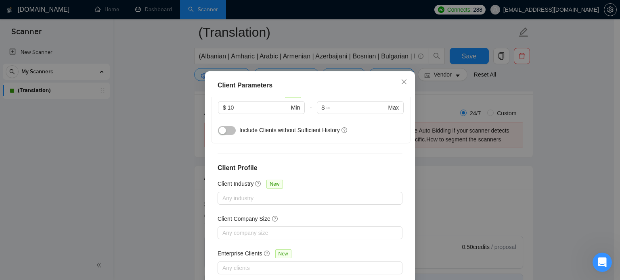
scroll to position [58, 0]
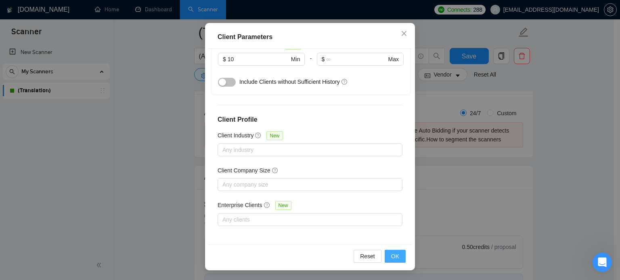
click at [396, 254] on button "OK" at bounding box center [394, 256] width 21 height 13
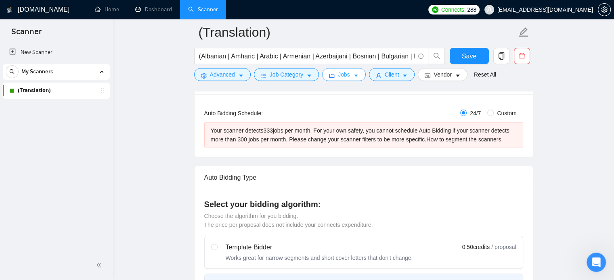
click at [340, 75] on span "Jobs" at bounding box center [344, 74] width 12 height 9
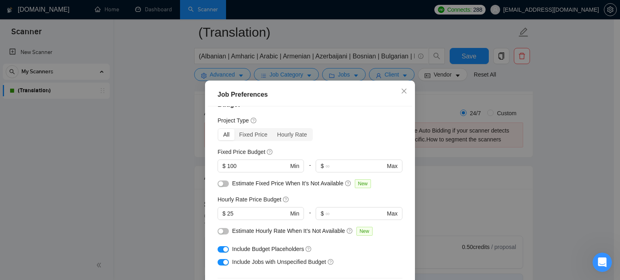
scroll to position [0, 0]
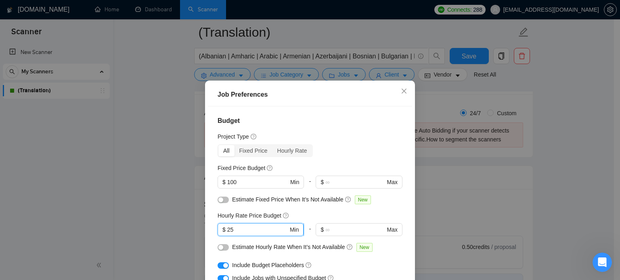
click at [235, 232] on input "25" at bounding box center [257, 229] width 61 height 9
type input "15"
click at [254, 183] on input "100" at bounding box center [257, 182] width 61 height 9
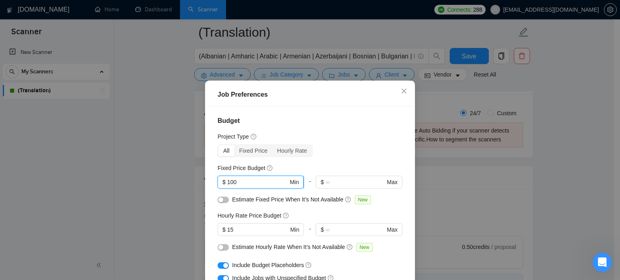
click at [254, 183] on input "100" at bounding box center [257, 182] width 61 height 9
type input "50"
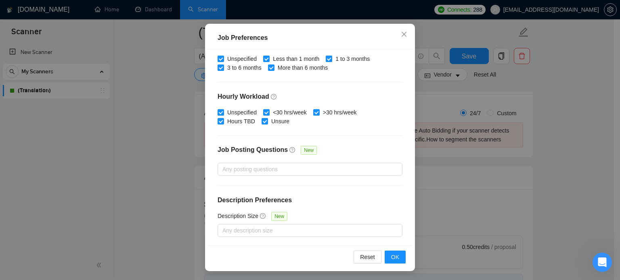
scroll to position [58, 0]
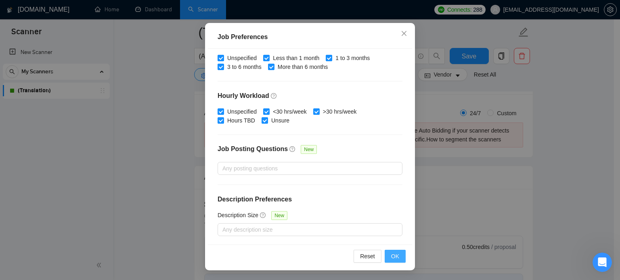
click at [394, 257] on span "OK" at bounding box center [395, 256] width 8 height 9
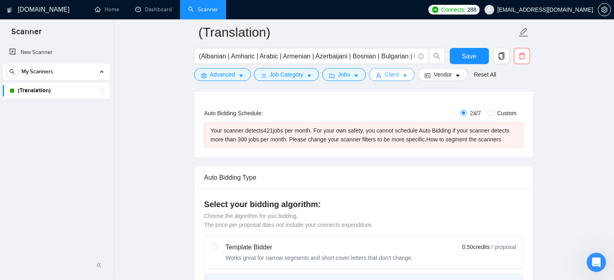
click at [382, 79] on button "Client" at bounding box center [392, 74] width 46 height 13
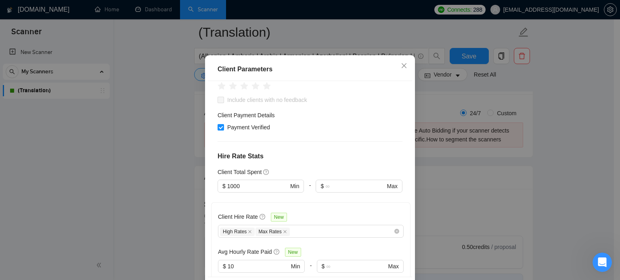
scroll to position [128, 0]
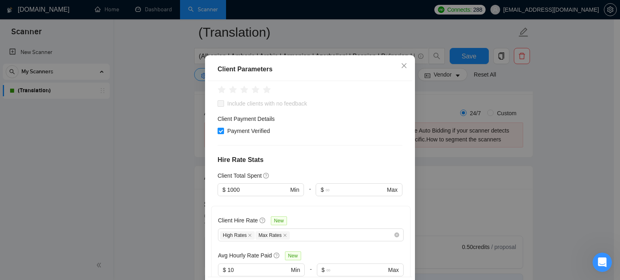
click at [410, 172] on div "Client Parameters Client Location Include Client Countries Select Exclude Clien…" at bounding box center [310, 179] width 210 height 248
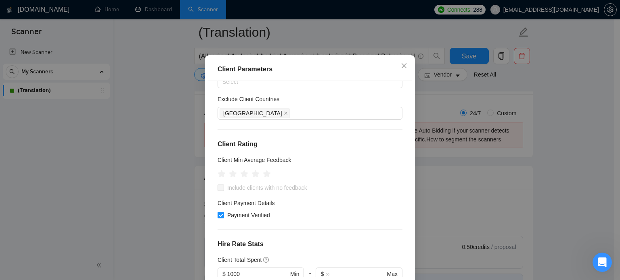
scroll to position [0, 0]
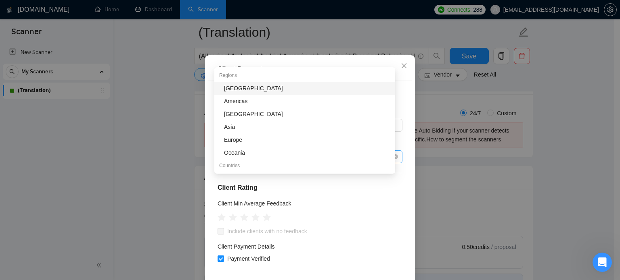
click at [287, 163] on div "[GEOGRAPHIC_DATA]" at bounding box center [305, 156] width 173 height 11
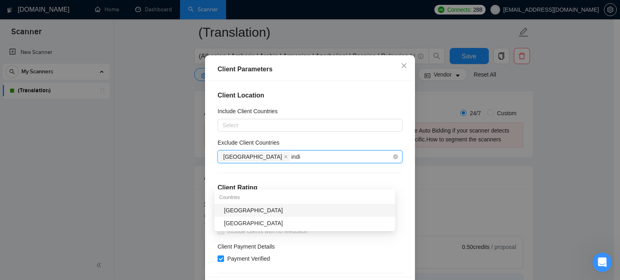
type input "india"
click at [248, 207] on div "India" at bounding box center [307, 210] width 166 height 9
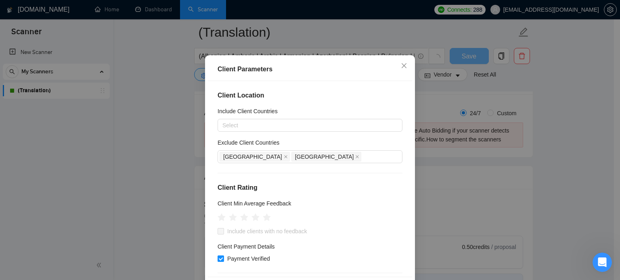
click at [208, 198] on div "Client Location Include Client Countries Select Exclude Client Countries Pakist…" at bounding box center [310, 179] width 204 height 196
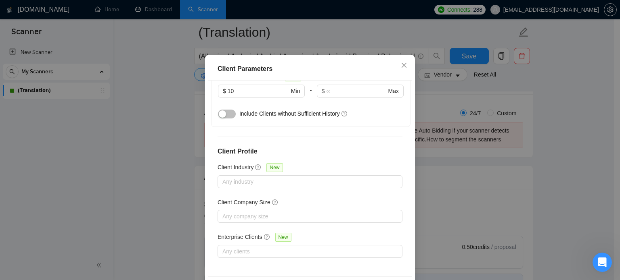
scroll to position [58, 0]
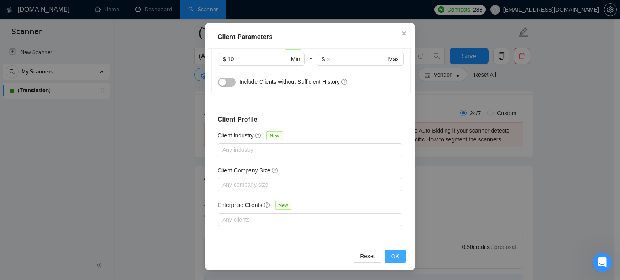
click at [397, 259] on button "OK" at bounding box center [394, 256] width 21 height 13
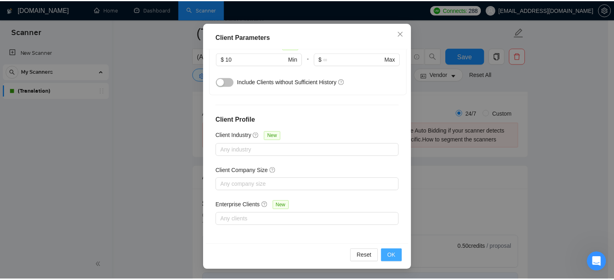
scroll to position [25, 0]
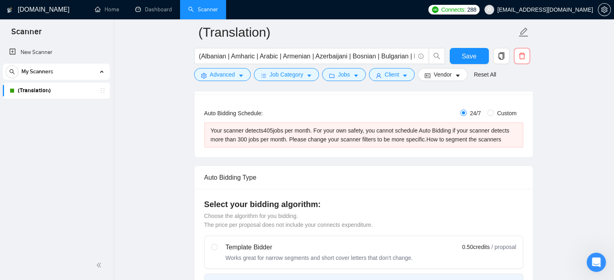
click at [338, 131] on div "Your scanner detects 405 jobs per month. For your own safety, you cannot schedu…" at bounding box center [364, 135] width 306 height 18
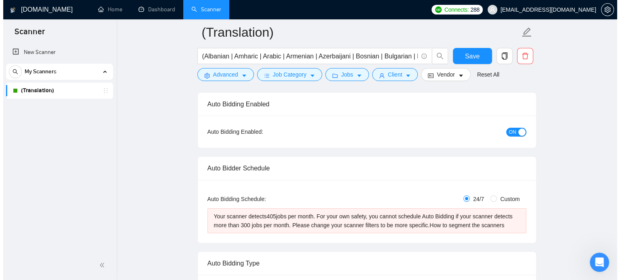
scroll to position [0, 0]
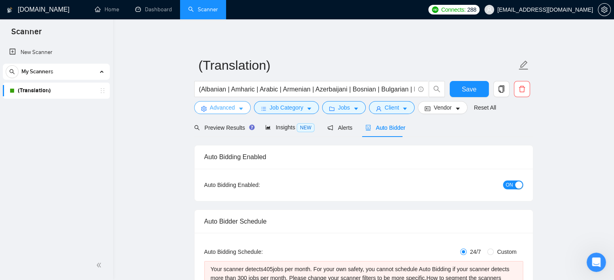
click at [215, 111] on span "Advanced" at bounding box center [222, 107] width 25 height 9
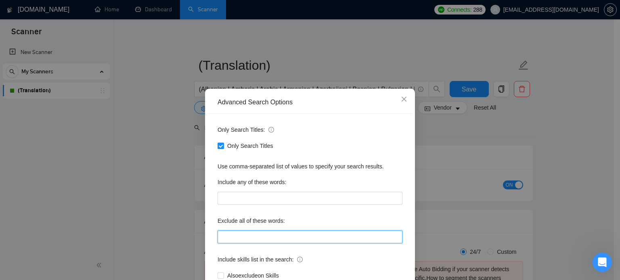
click at [239, 232] on input "text" at bounding box center [309, 237] width 185 height 13
paste input ""this job is not open to teams", "this job is not open to agency", "this job is…"
type input ""this job is not open to teams", "this job is not open to agency", "this job is…"
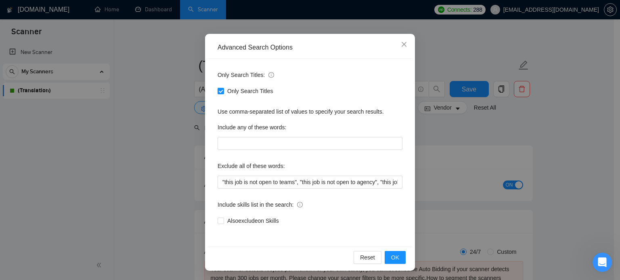
scroll to position [55, 0]
click at [399, 258] on button "OK" at bounding box center [394, 257] width 21 height 13
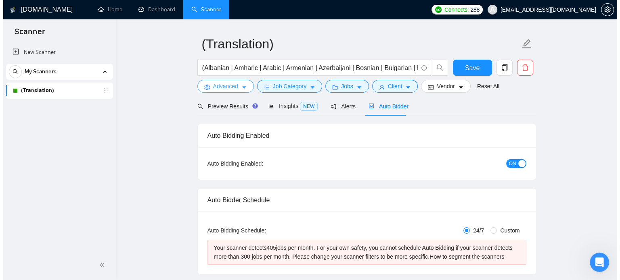
scroll to position [16, 0]
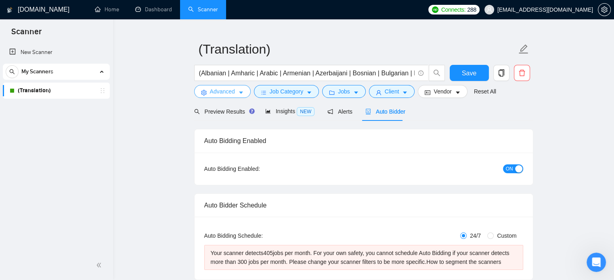
click at [219, 90] on span "Advanced" at bounding box center [222, 91] width 25 height 9
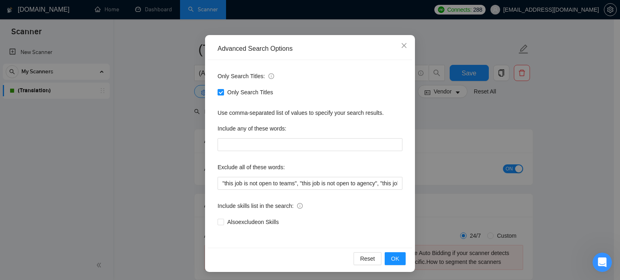
scroll to position [55, 0]
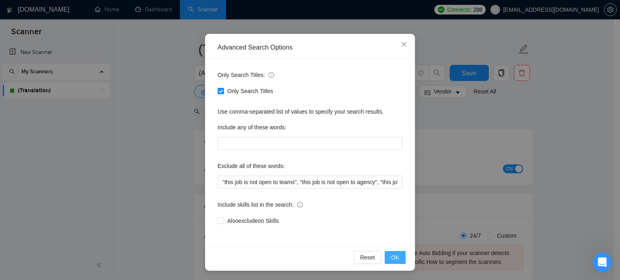
click at [395, 256] on span "OK" at bounding box center [395, 257] width 8 height 9
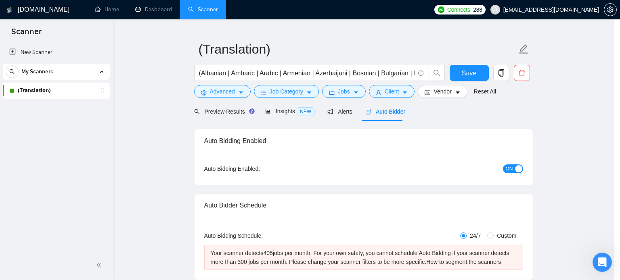
scroll to position [15, 0]
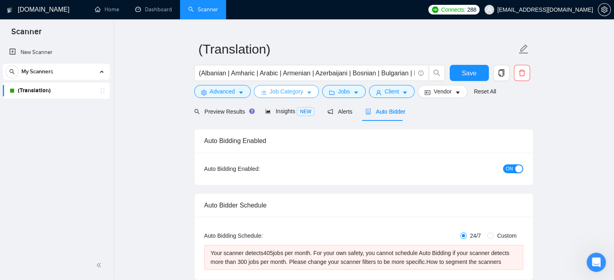
click at [298, 94] on span "Job Category" at bounding box center [285, 91] width 33 height 9
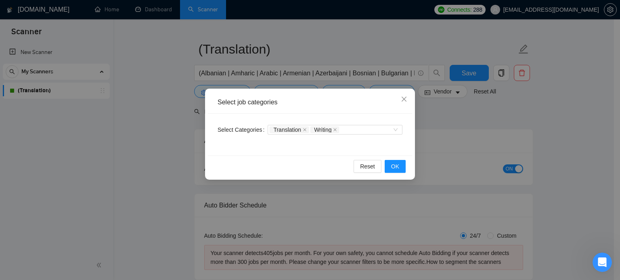
click at [420, 131] on div "Select job categories Select Categories Translation Writing Reset OK" at bounding box center [310, 140] width 620 height 280
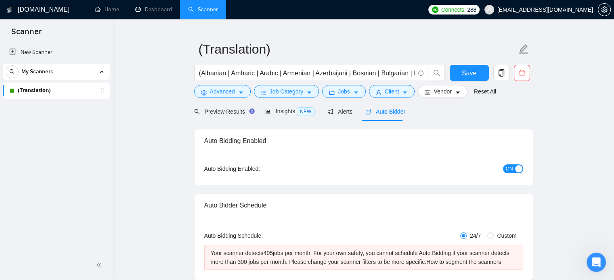
click at [430, 133] on div "Auto Bidding Enabled" at bounding box center [363, 140] width 319 height 23
click at [340, 89] on span "Jobs" at bounding box center [344, 91] width 12 height 9
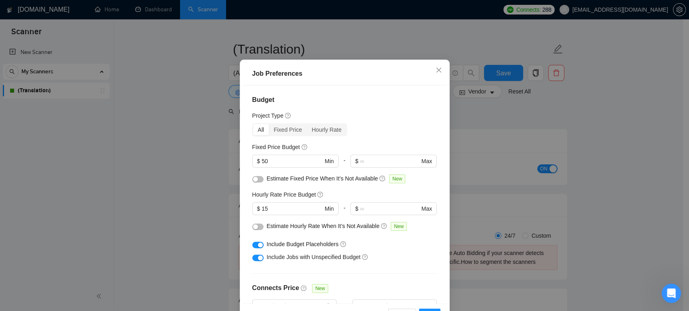
scroll to position [710, 0]
drag, startPoint x: 544, startPoint y: 3, endPoint x: 276, endPoint y: 190, distance: 326.2
click at [276, 166] on input "50" at bounding box center [291, 161] width 61 height 9
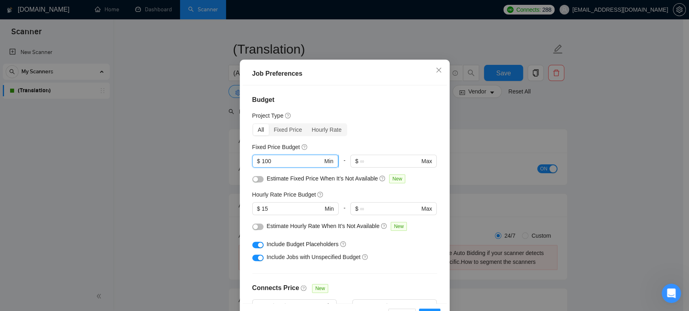
type input "100"
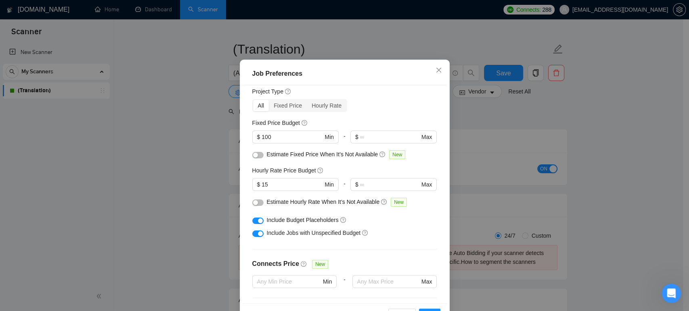
scroll to position [48, 0]
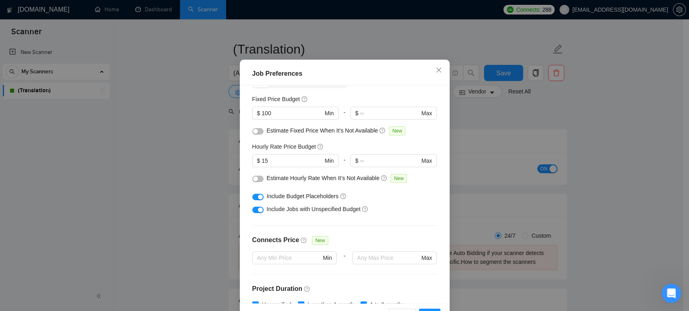
click at [254, 182] on div "button" at bounding box center [255, 179] width 5 height 5
click at [258, 135] on button "button" at bounding box center [257, 131] width 11 height 6
click at [252, 135] on button "button" at bounding box center [257, 131] width 11 height 6
click at [253, 182] on button "button" at bounding box center [257, 179] width 11 height 6
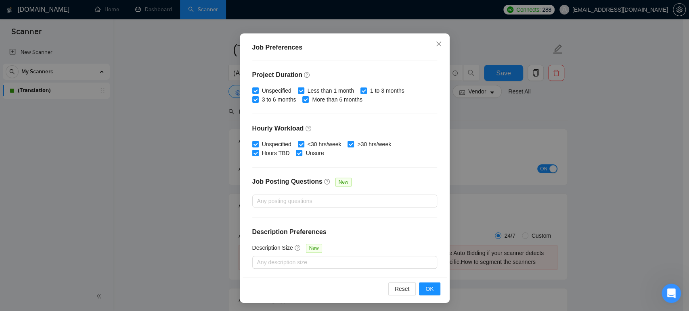
scroll to position [53, 0]
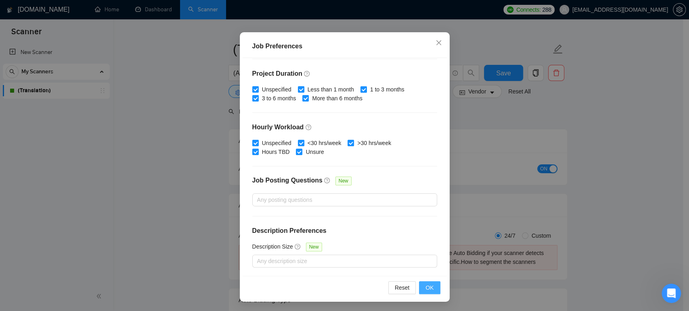
click at [429, 280] on span "OK" at bounding box center [429, 288] width 8 height 9
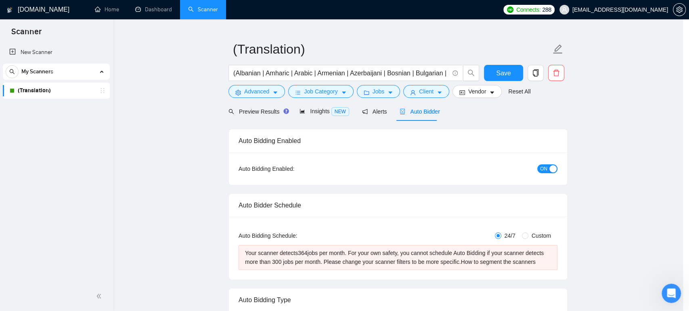
scroll to position [16, 0]
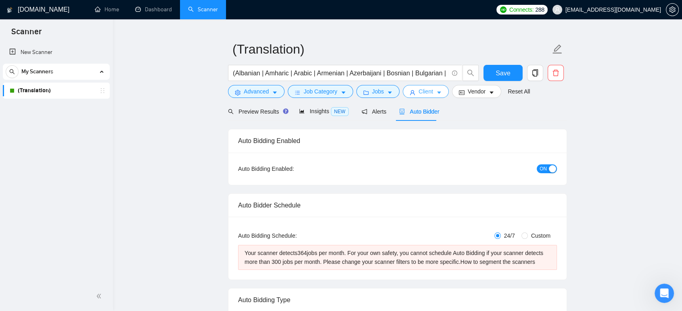
click at [426, 90] on span "Client" at bounding box center [425, 91] width 15 height 9
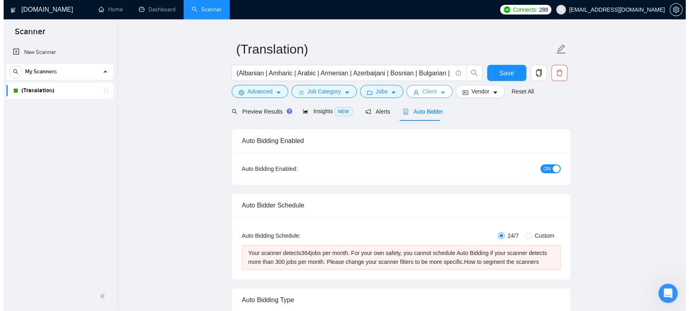
scroll to position [284, 0]
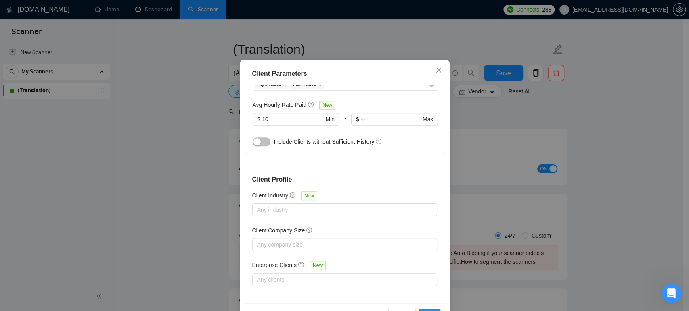
click at [379, 79] on div "Client Parameters" at bounding box center [344, 74] width 185 height 10
click at [443, 121] on div "Client Parameters Client Location Include Client Countries Select Exclude Clien…" at bounding box center [345, 194] width 210 height 269
drag, startPoint x: 442, startPoint y: 121, endPoint x: 441, endPoint y: 127, distance: 7.0
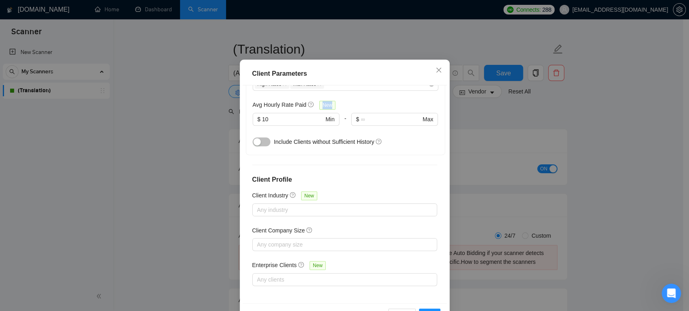
click at [441, 127] on div "Client Parameters Client Location Include Client Countries Select Exclude Clien…" at bounding box center [345, 194] width 210 height 269
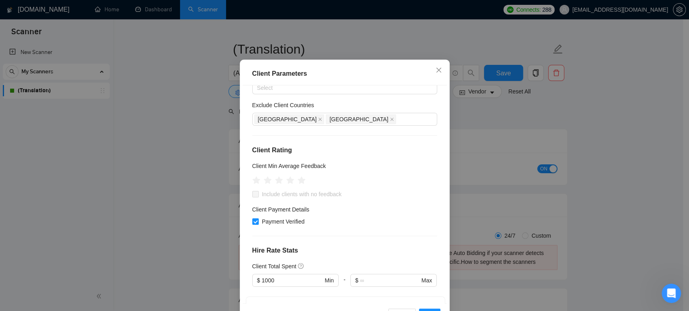
scroll to position [0, 0]
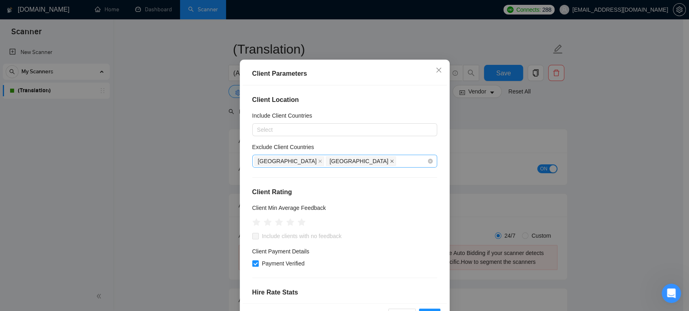
click at [390, 163] on icon "close" at bounding box center [392, 161] width 4 height 4
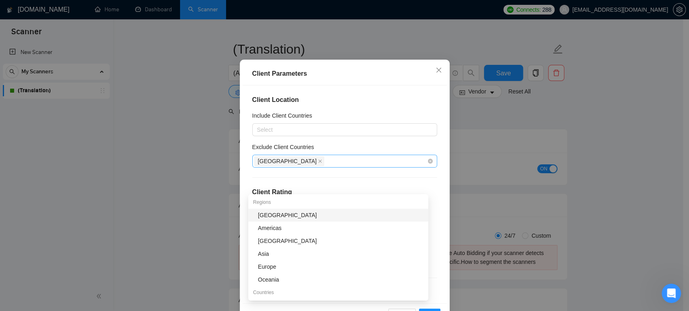
click at [303, 167] on div "[GEOGRAPHIC_DATA]" at bounding box center [340, 161] width 173 height 11
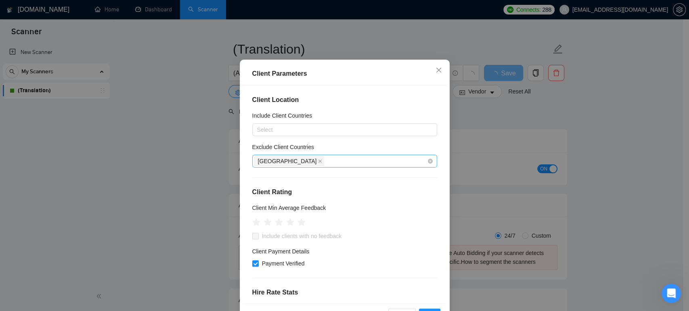
drag, startPoint x: 385, startPoint y: 133, endPoint x: 351, endPoint y: 118, distance: 37.2
click at [351, 118] on div "Client Location Include Client Countries Select Exclude Client Countries Pakist…" at bounding box center [344, 195] width 204 height 218
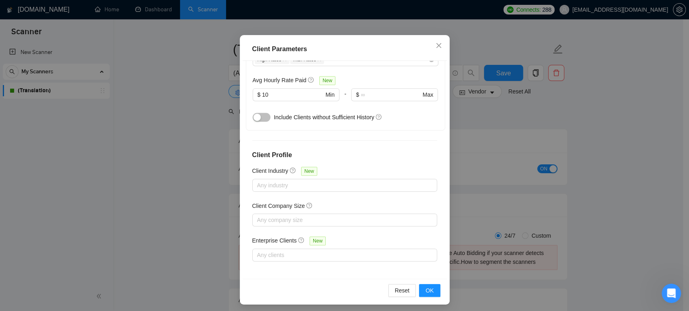
scroll to position [53, 0]
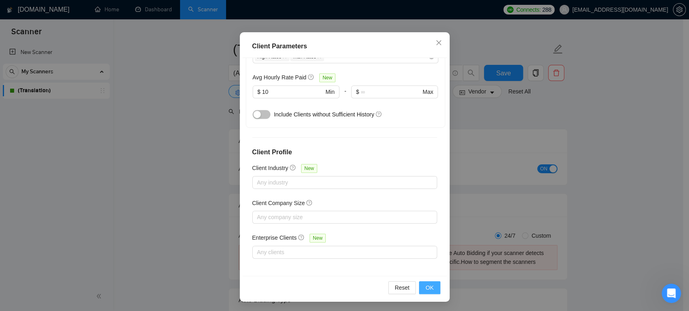
click at [427, 280] on span "OK" at bounding box center [429, 288] width 8 height 9
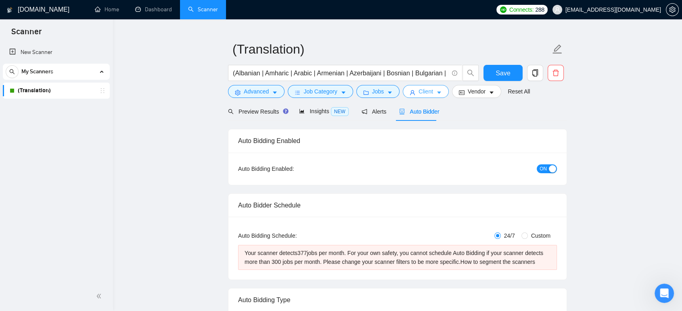
click at [432, 91] on button "Client" at bounding box center [426, 91] width 46 height 13
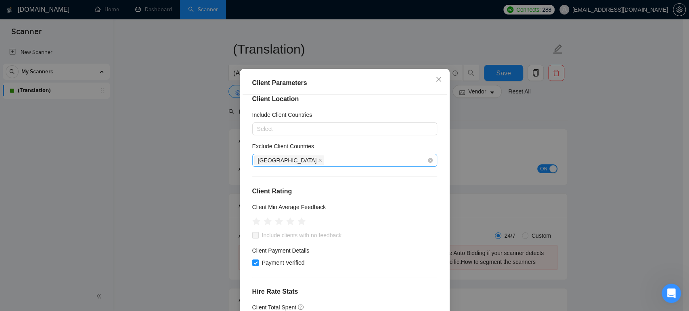
scroll to position [0, 0]
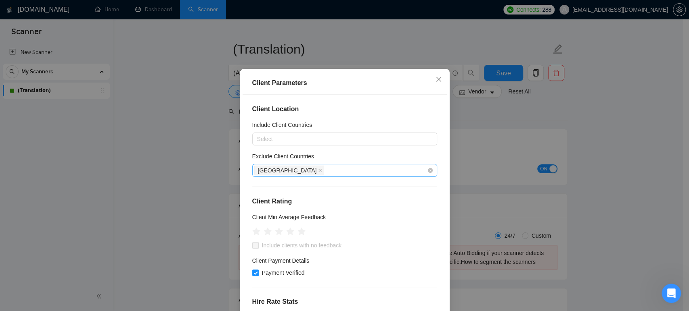
click at [344, 176] on div "[GEOGRAPHIC_DATA]" at bounding box center [340, 170] width 173 height 11
click at [403, 88] on div "Client Parameters" at bounding box center [344, 83] width 185 height 10
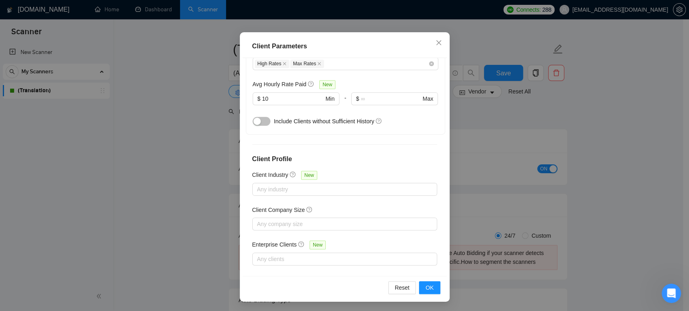
scroll to position [284, 0]
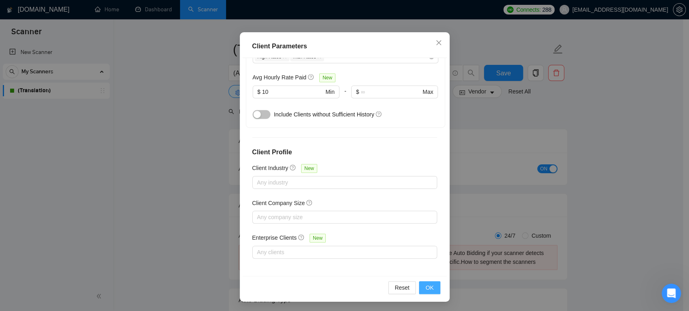
click at [431, 280] on button "OK" at bounding box center [429, 288] width 21 height 13
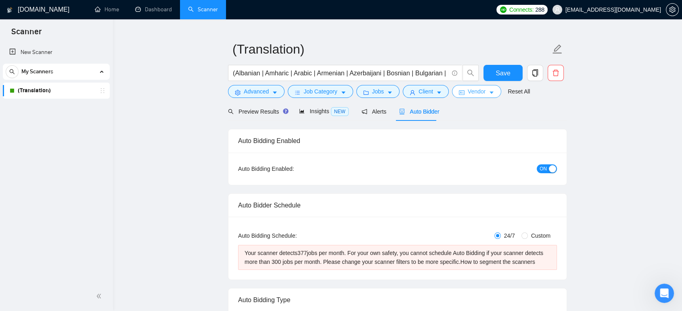
click at [468, 90] on span "Vendor" at bounding box center [476, 91] width 18 height 9
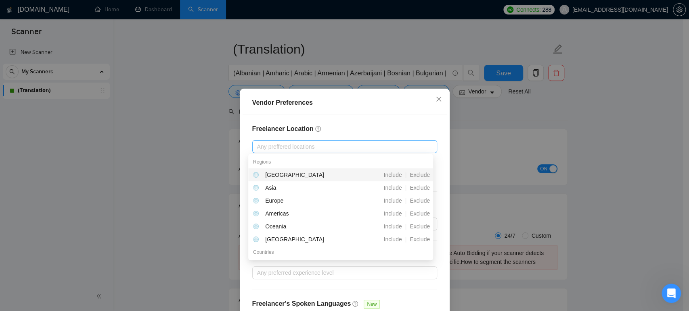
click at [371, 149] on div at bounding box center [340, 147] width 173 height 10
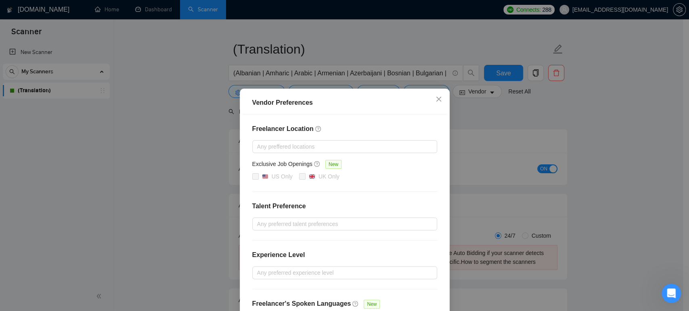
click at [363, 124] on h4 "Freelancer Location" at bounding box center [344, 129] width 185 height 10
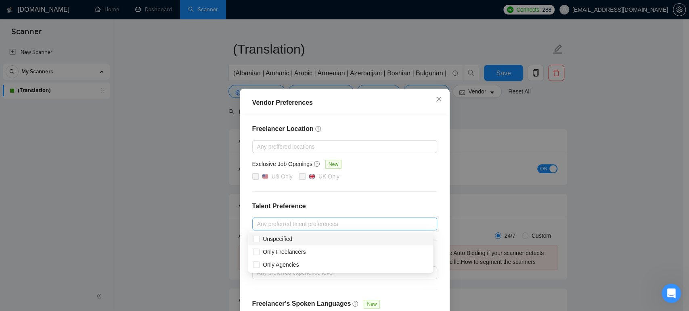
click at [356, 223] on div at bounding box center [340, 224] width 173 height 10
click at [295, 254] on span "Only Freelancers" at bounding box center [284, 252] width 43 height 6
click at [259, 254] on input "Only Freelancers" at bounding box center [256, 252] width 6 height 6
checkbox input "true"
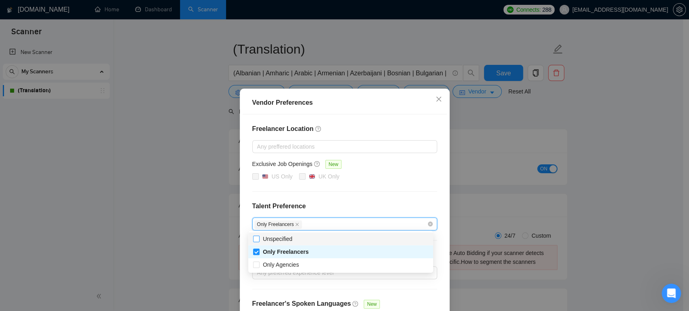
click at [280, 238] on span "Unspecified" at bounding box center [277, 239] width 29 height 6
click at [259, 238] on input "Unspecified" at bounding box center [256, 239] width 6 height 6
checkbox input "true"
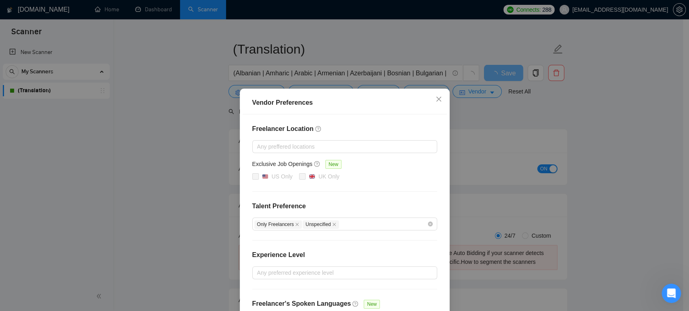
click at [409, 187] on div "Freelancer Location Any preffered locations Exclusive Job Openings New US Only …" at bounding box center [344, 226] width 204 height 223
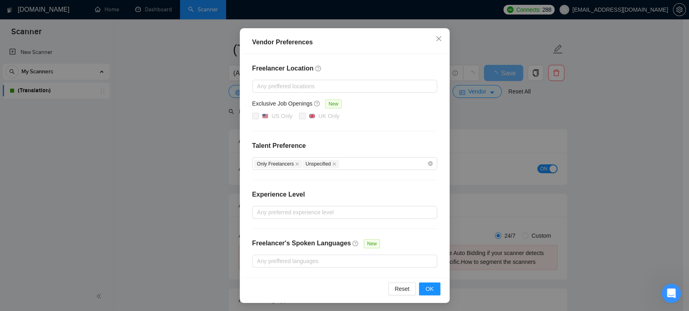
scroll to position [61, 0]
click at [430, 280] on button "OK" at bounding box center [429, 288] width 21 height 13
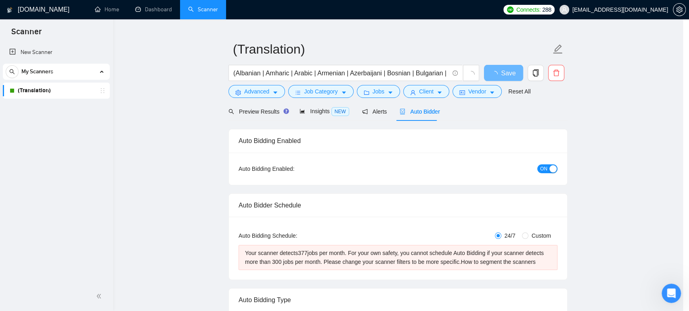
scroll to position [21, 0]
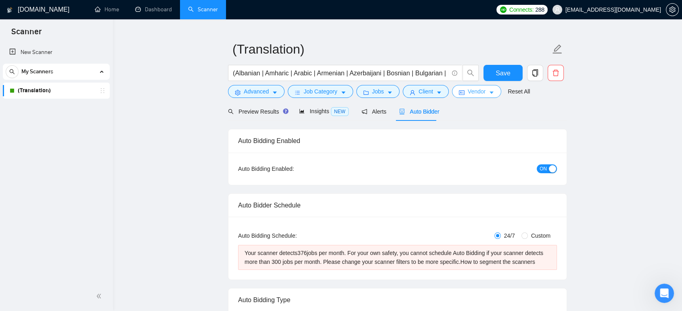
click at [468, 90] on span "Vendor" at bounding box center [476, 91] width 18 height 9
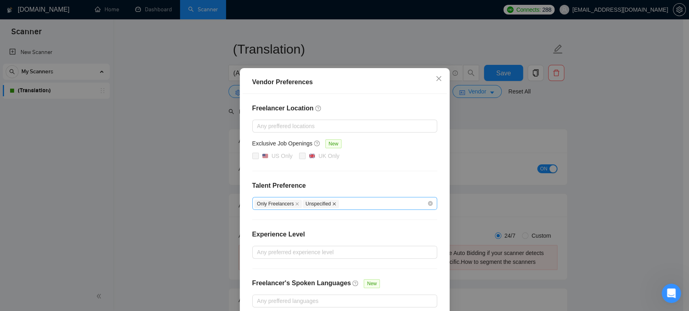
click at [332, 206] on icon "close" at bounding box center [334, 204] width 4 height 4
click at [288, 209] on span "Only Freelancers" at bounding box center [278, 204] width 48 height 8
click at [295, 206] on icon "close" at bounding box center [296, 203] width 3 height 3
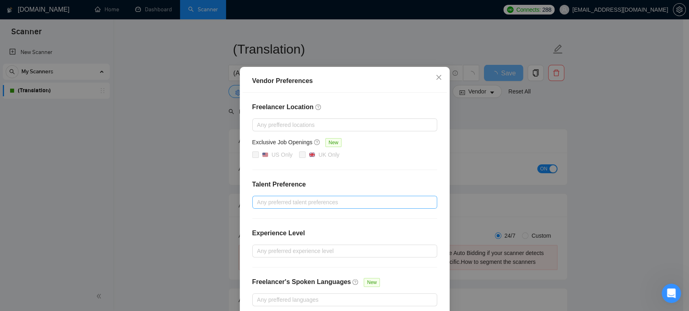
scroll to position [61, 0]
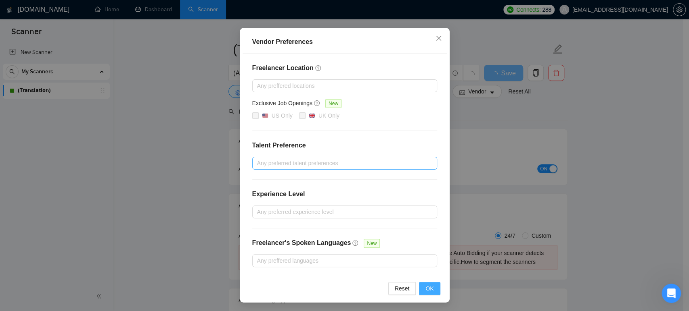
click at [429, 280] on span "OK" at bounding box center [429, 288] width 8 height 9
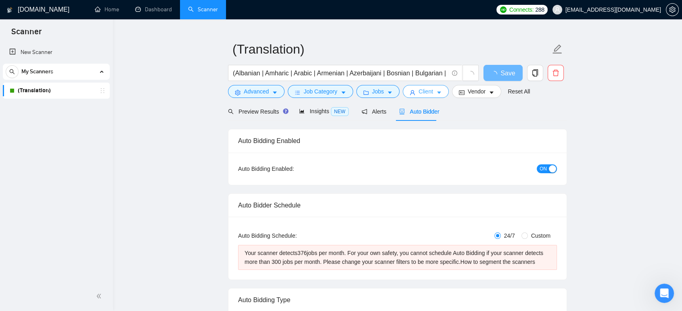
click at [438, 90] on icon "caret-down" at bounding box center [439, 93] width 6 height 6
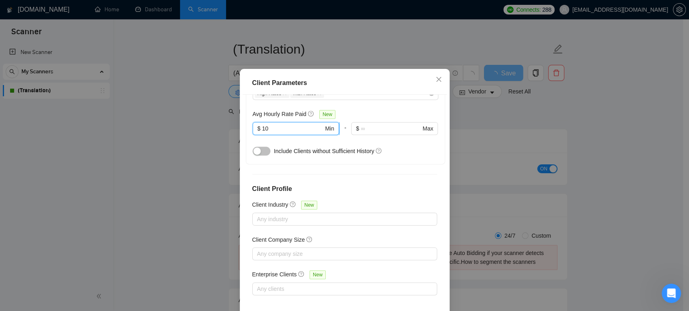
click at [274, 133] on input "10" at bounding box center [292, 128] width 61 height 9
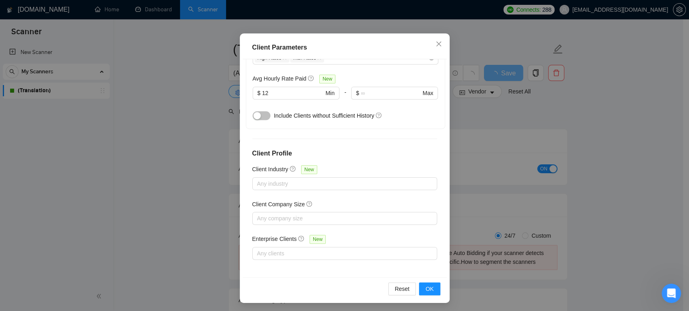
scroll to position [53, 0]
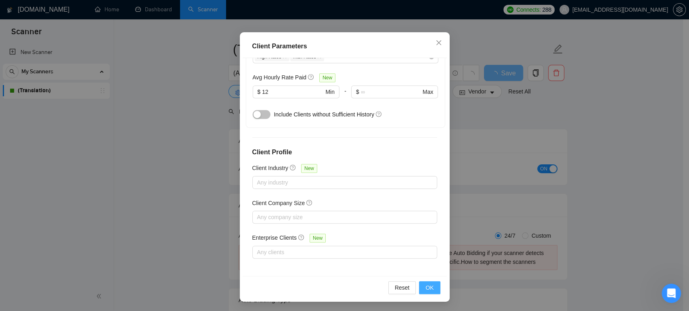
click at [432, 280] on button "OK" at bounding box center [429, 288] width 21 height 13
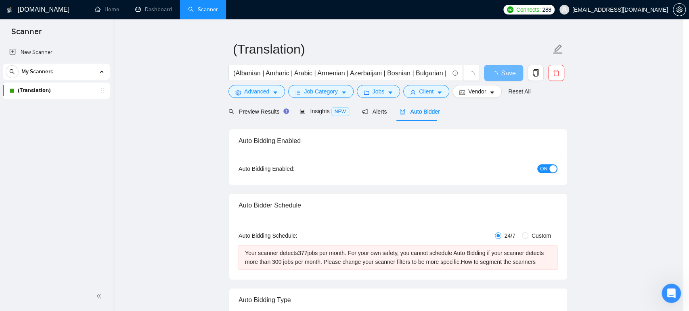
scroll to position [16, 0]
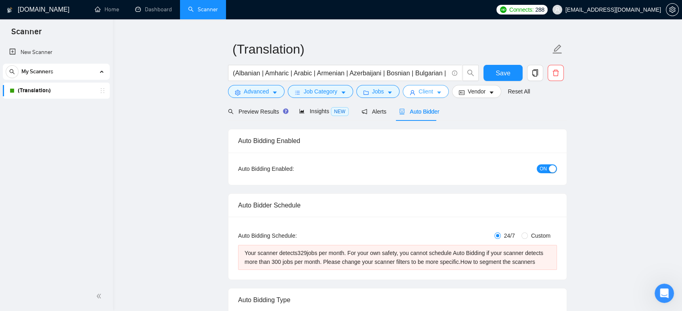
click at [425, 89] on span "Client" at bounding box center [425, 91] width 15 height 9
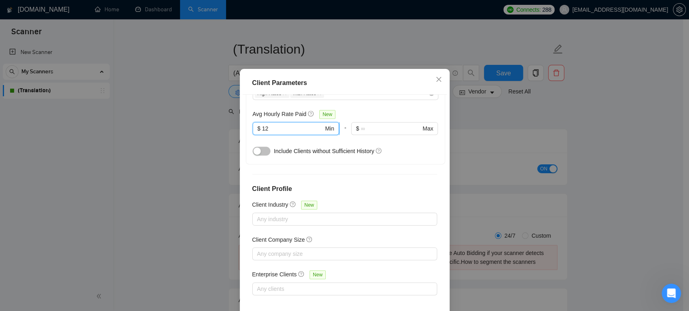
click at [290, 133] on input "12" at bounding box center [292, 128] width 61 height 9
type input "13"
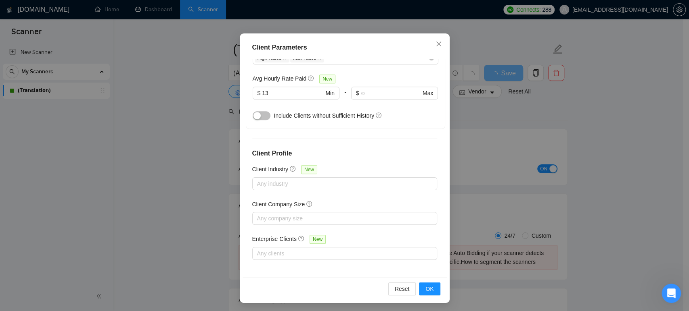
scroll to position [53, 0]
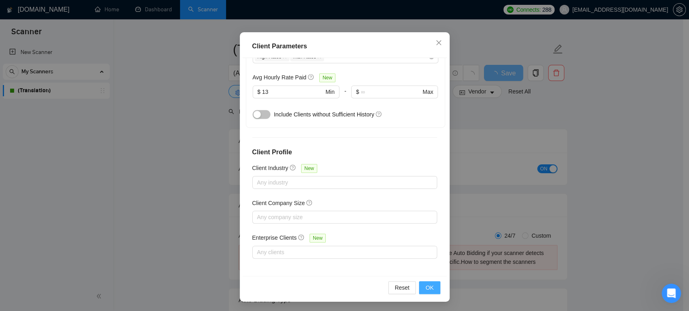
click at [425, 280] on span "OK" at bounding box center [429, 288] width 8 height 9
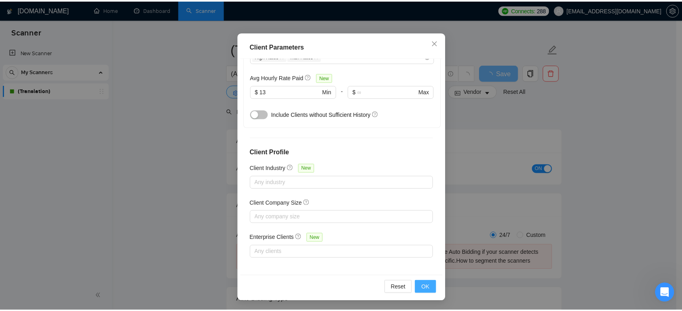
scroll to position [16, 0]
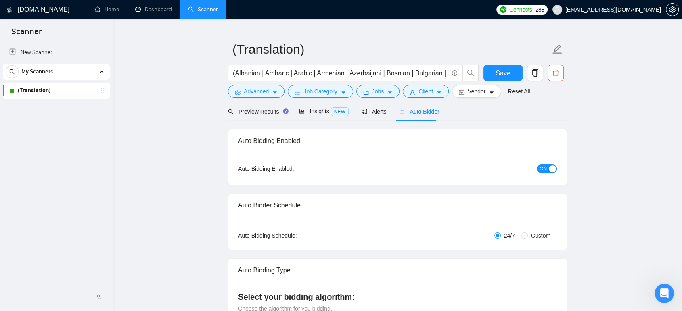
click at [452, 119] on div "Preview Results Insights NEW Alerts Auto Bidder" at bounding box center [397, 111] width 339 height 19
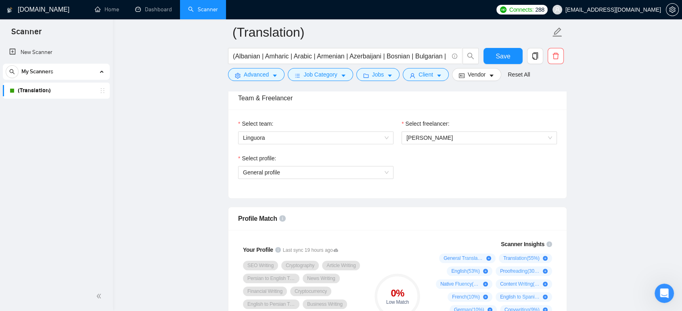
scroll to position [392, 0]
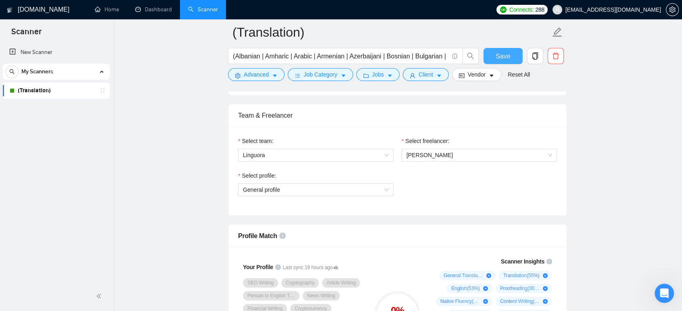
click at [507, 60] on span "Save" at bounding box center [502, 56] width 15 height 10
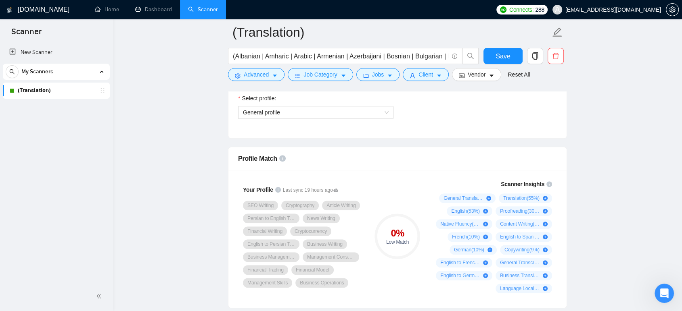
scroll to position [464, 0]
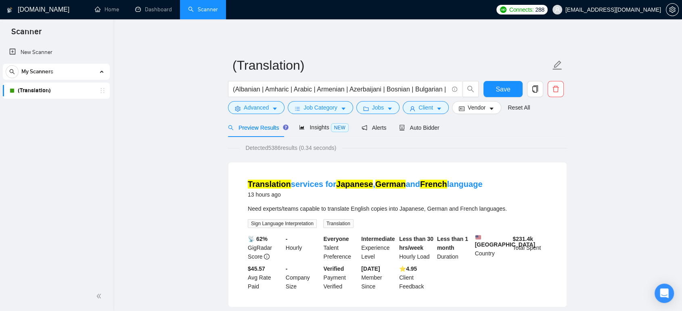
click at [40, 89] on link "(Translation)" at bounding box center [56, 91] width 77 height 16
click at [418, 121] on div "Auto Bidder" at bounding box center [419, 127] width 40 height 19
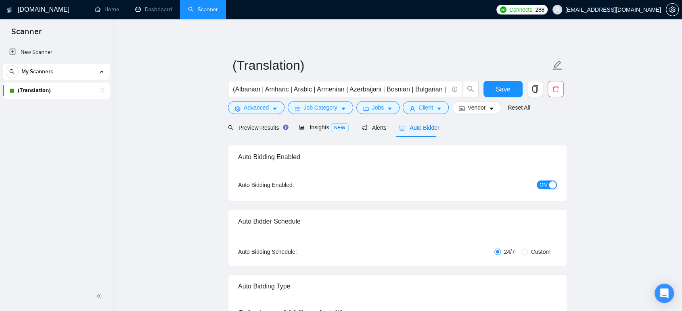
checkbox input "true"
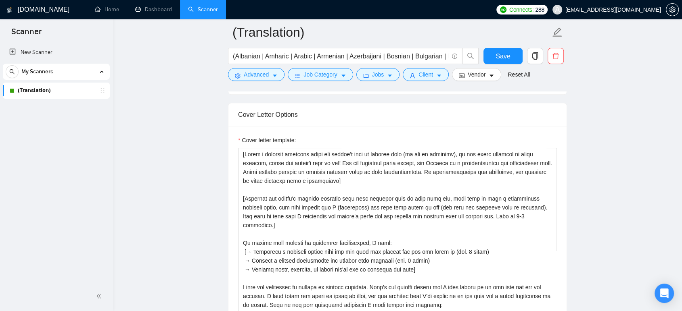
scroll to position [896, 0]
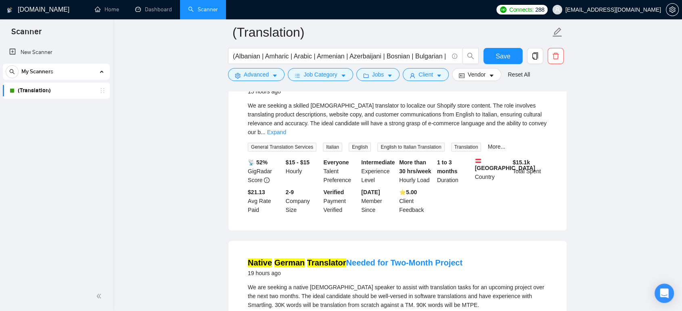
scroll to position [448, 0]
